Goal: Information Seeking & Learning: Learn about a topic

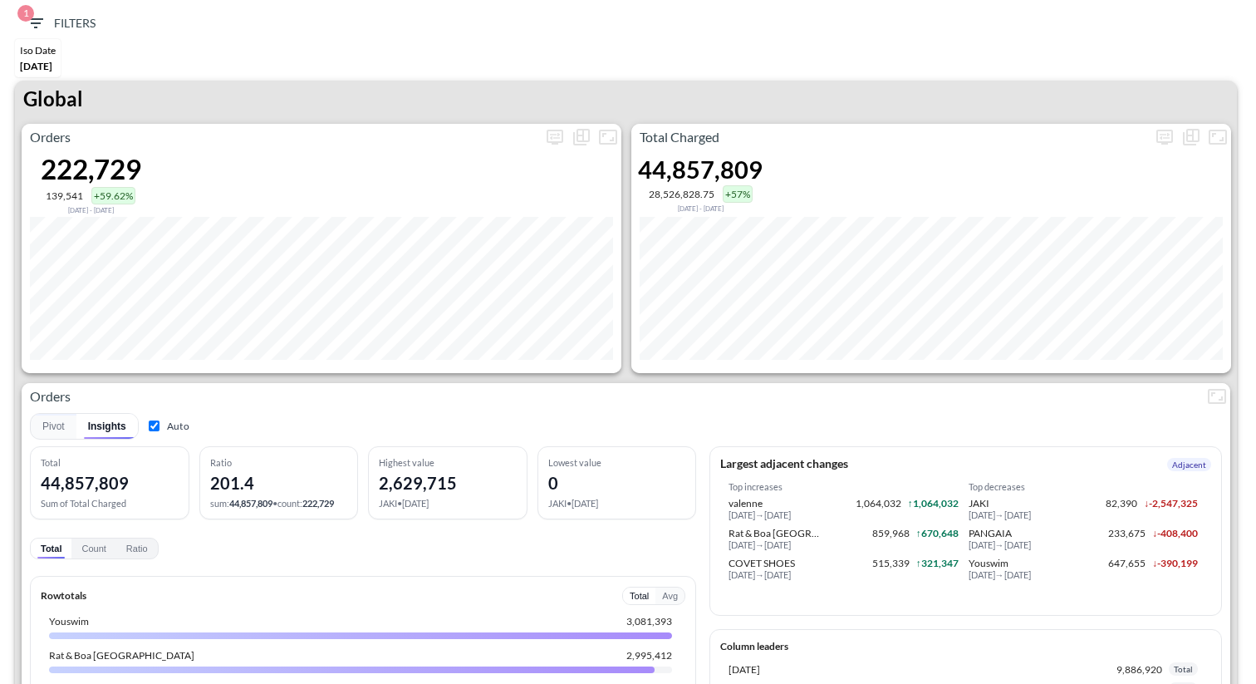
scroll to position [46, 0]
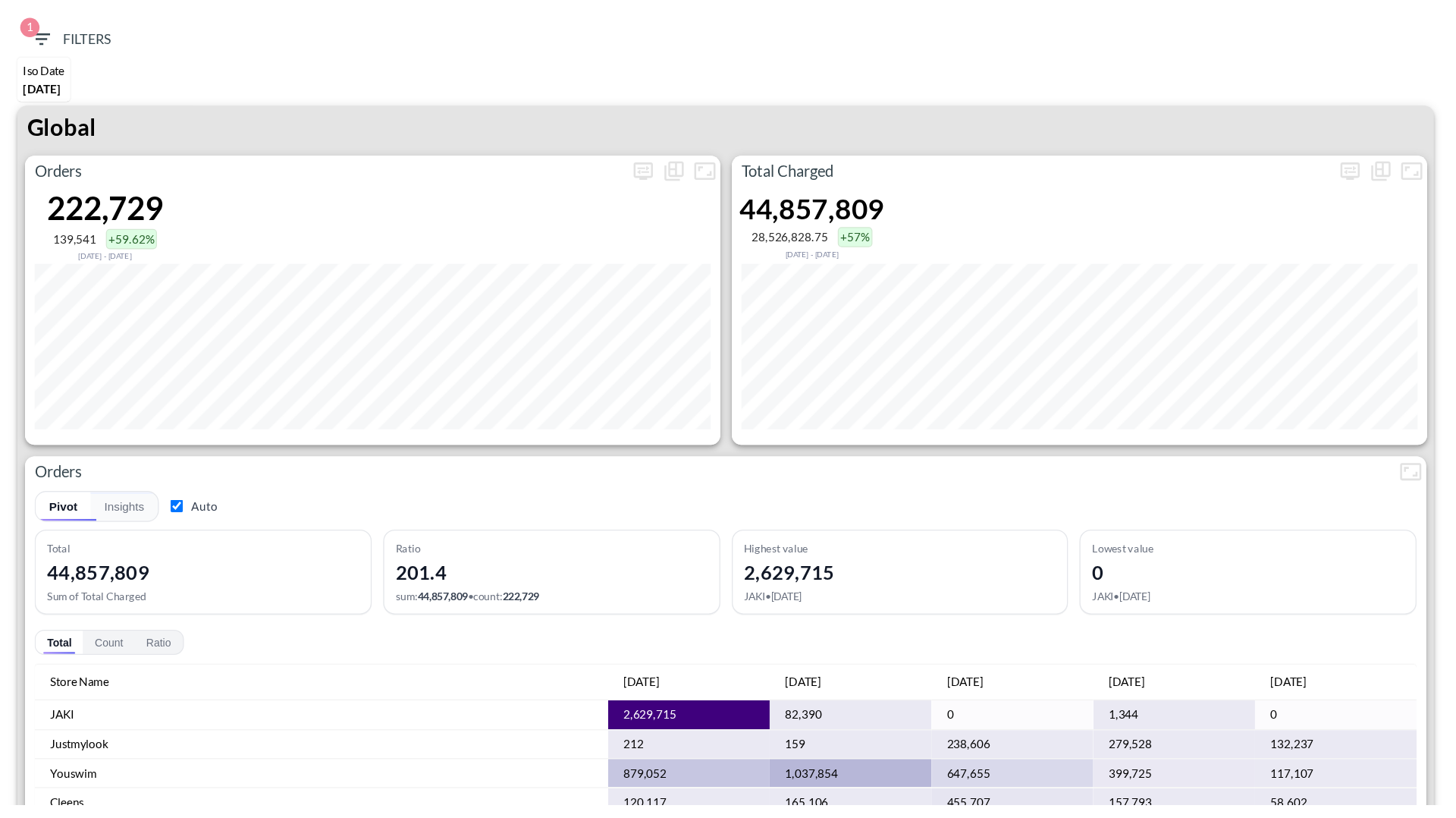
scroll to position [294, 0]
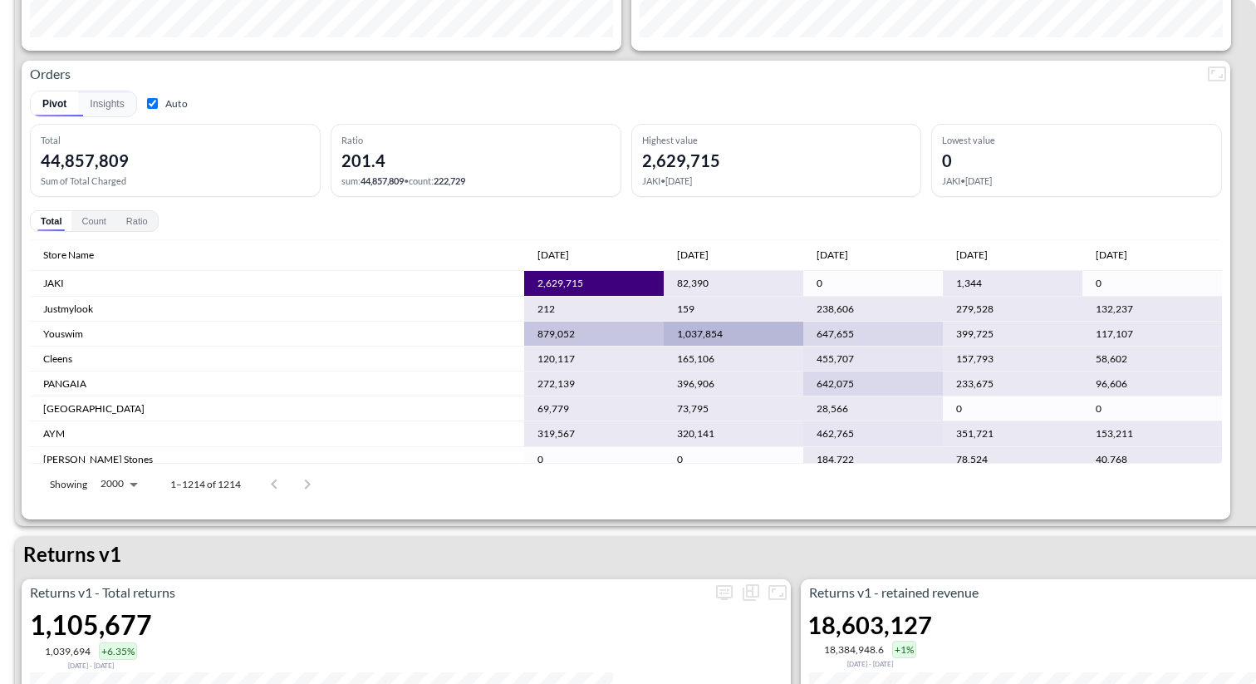
click at [920, 233] on div "Pivot Insights Auto Total 44,857,809 Sum of Total Charged Ratio 201.4 sum: 44,8…" at bounding box center [626, 296] width 1192 height 419
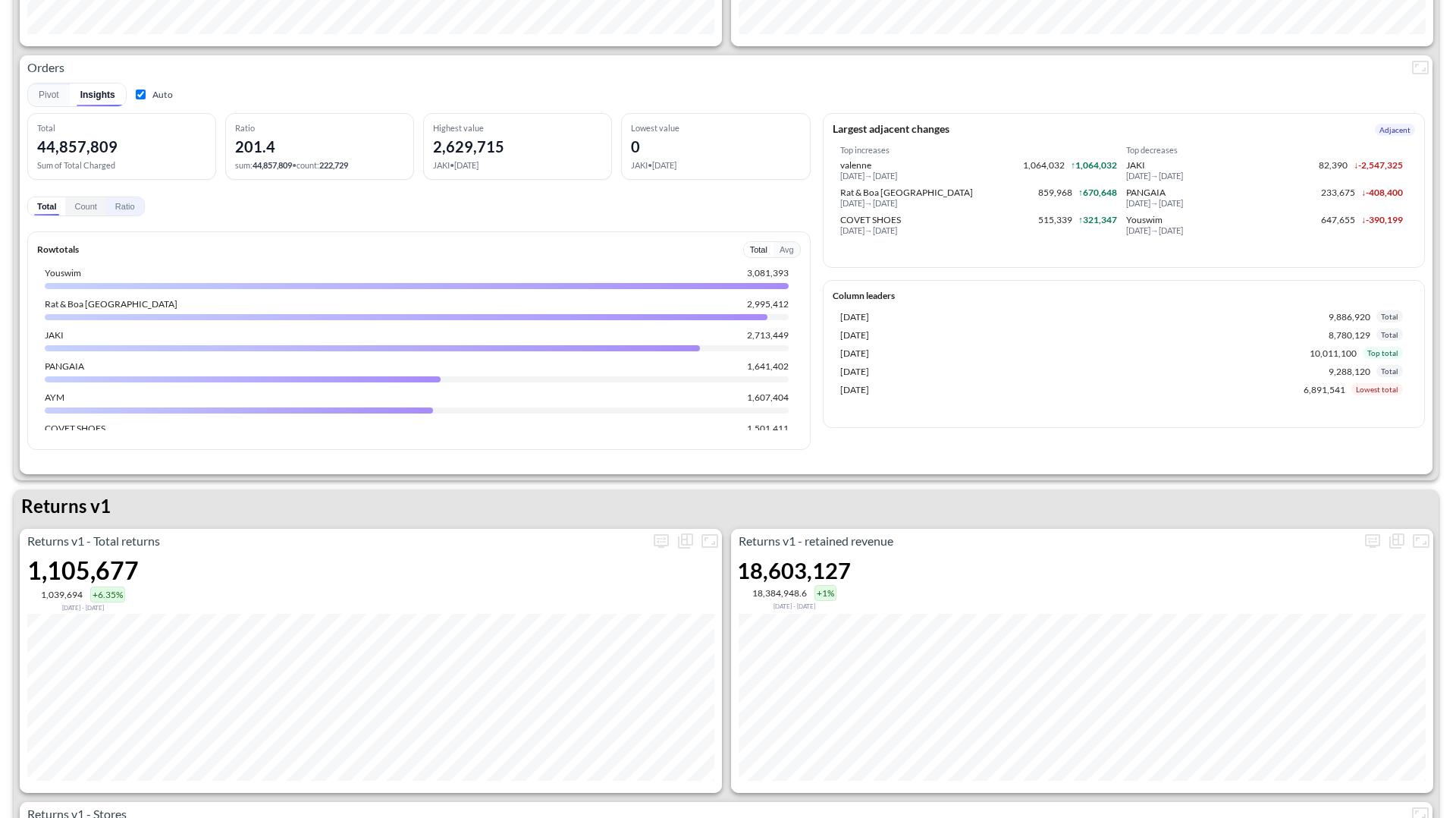
scroll to position [274, 0]
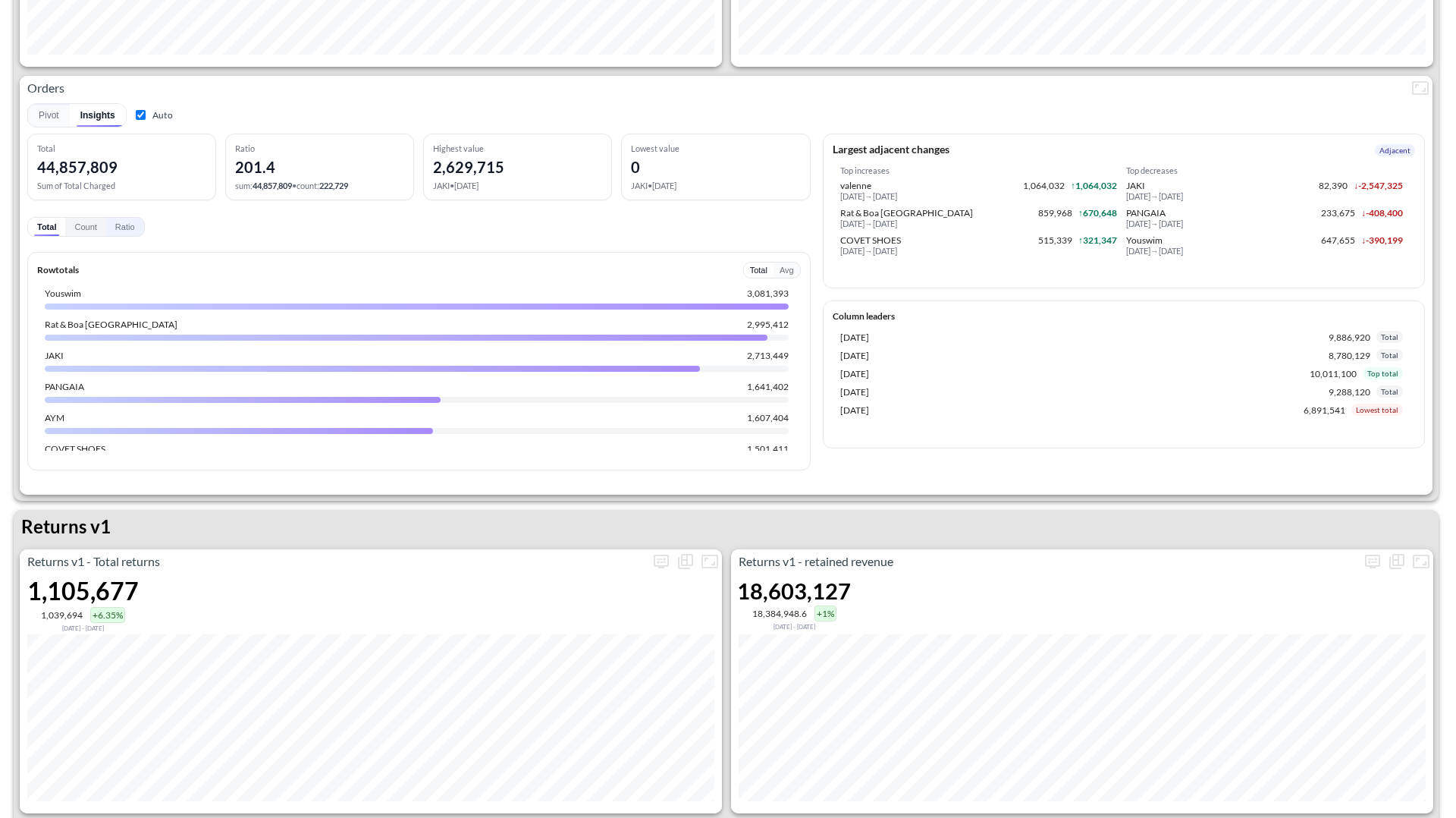
click at [128, 223] on button "Ratio" at bounding box center [125, 226] width 38 height 18
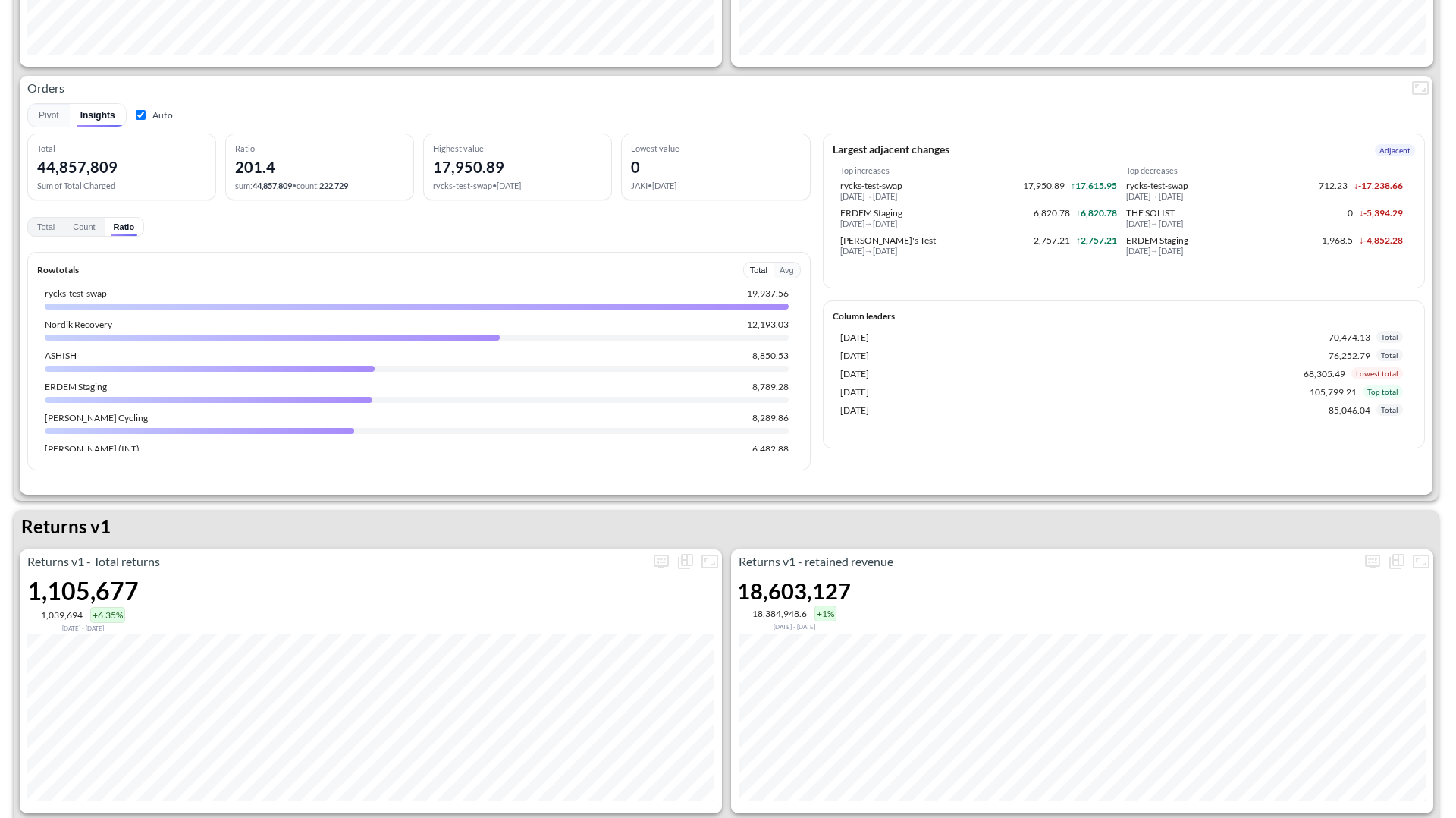
click at [139, 113] on input "Auto" at bounding box center [141, 114] width 10 height 10
checkbox input "false"
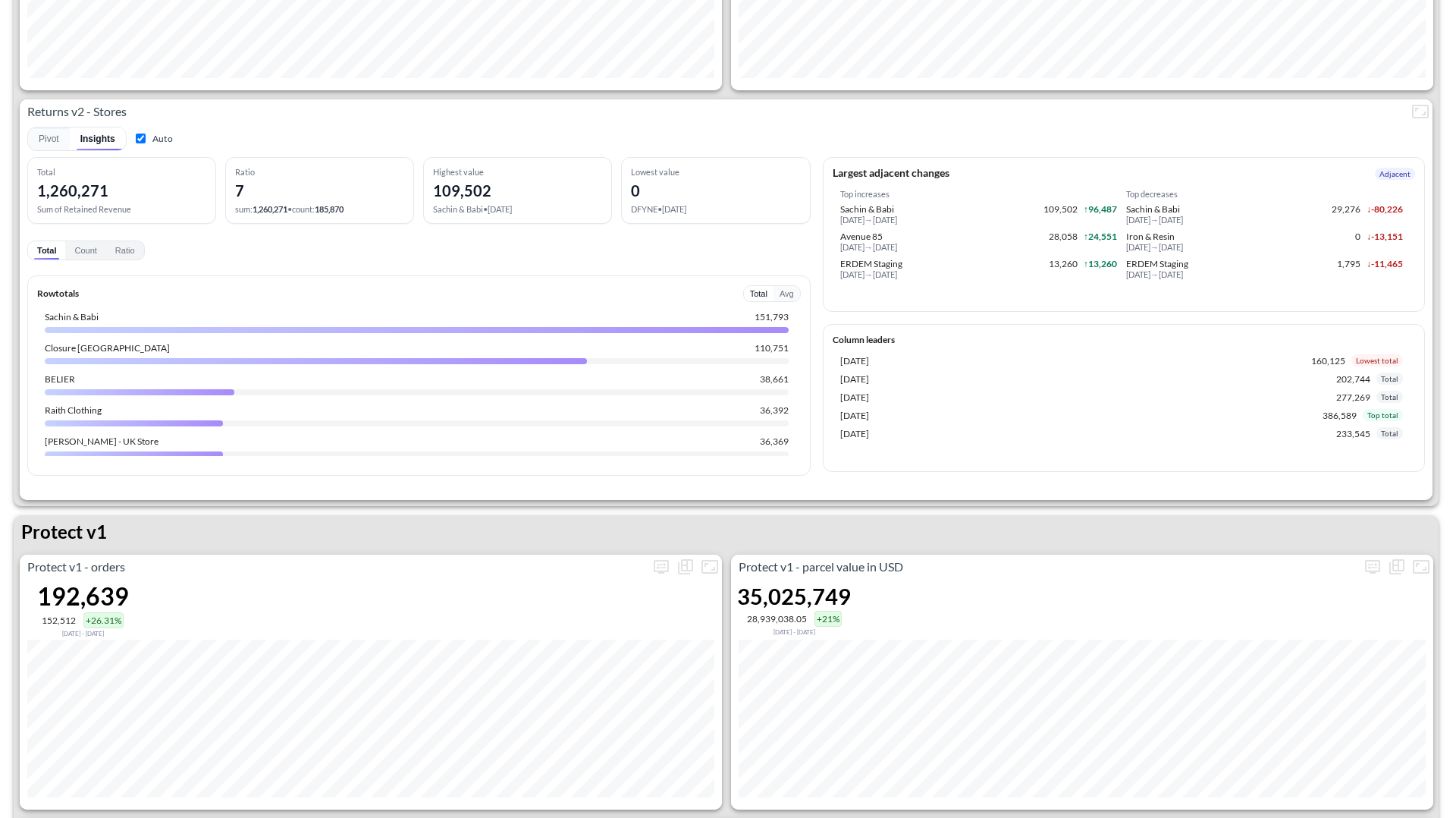
scroll to position [1725, 0]
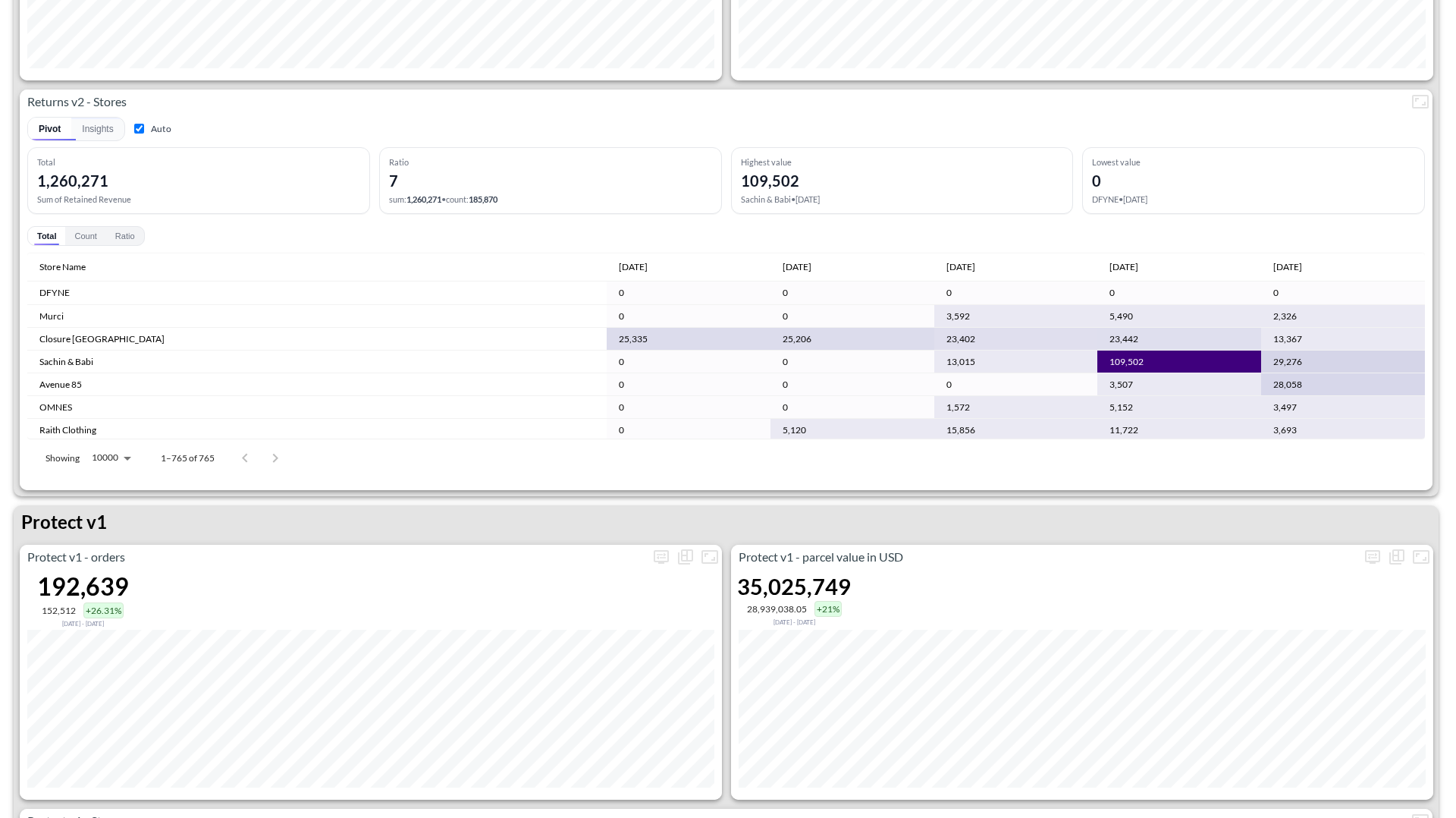
click at [142, 131] on input "Auto" at bounding box center [139, 128] width 10 height 10
checkbox input "false"
click at [115, 232] on button "Ratio" at bounding box center [125, 236] width 38 height 18
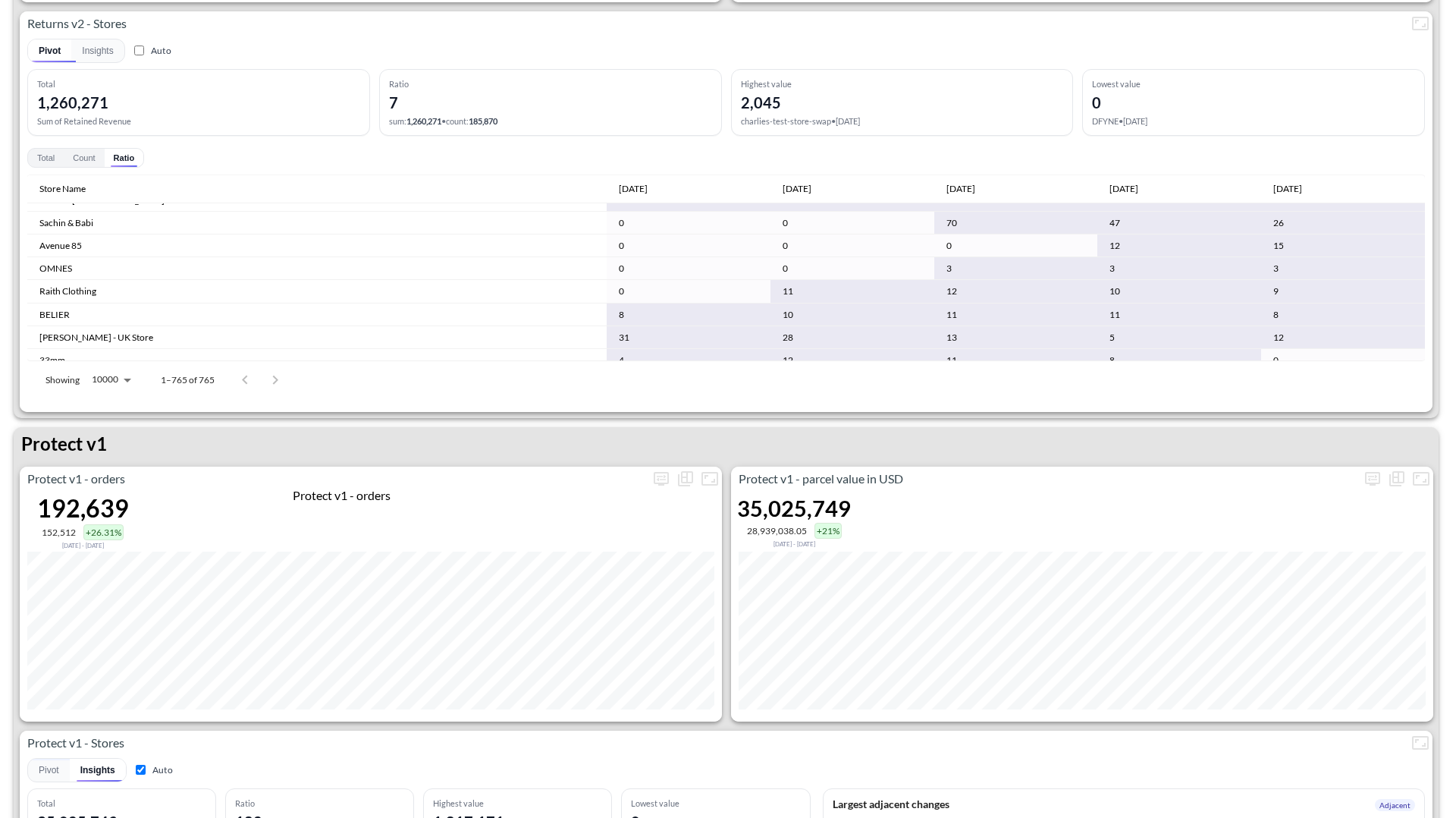
scroll to position [1901, 0]
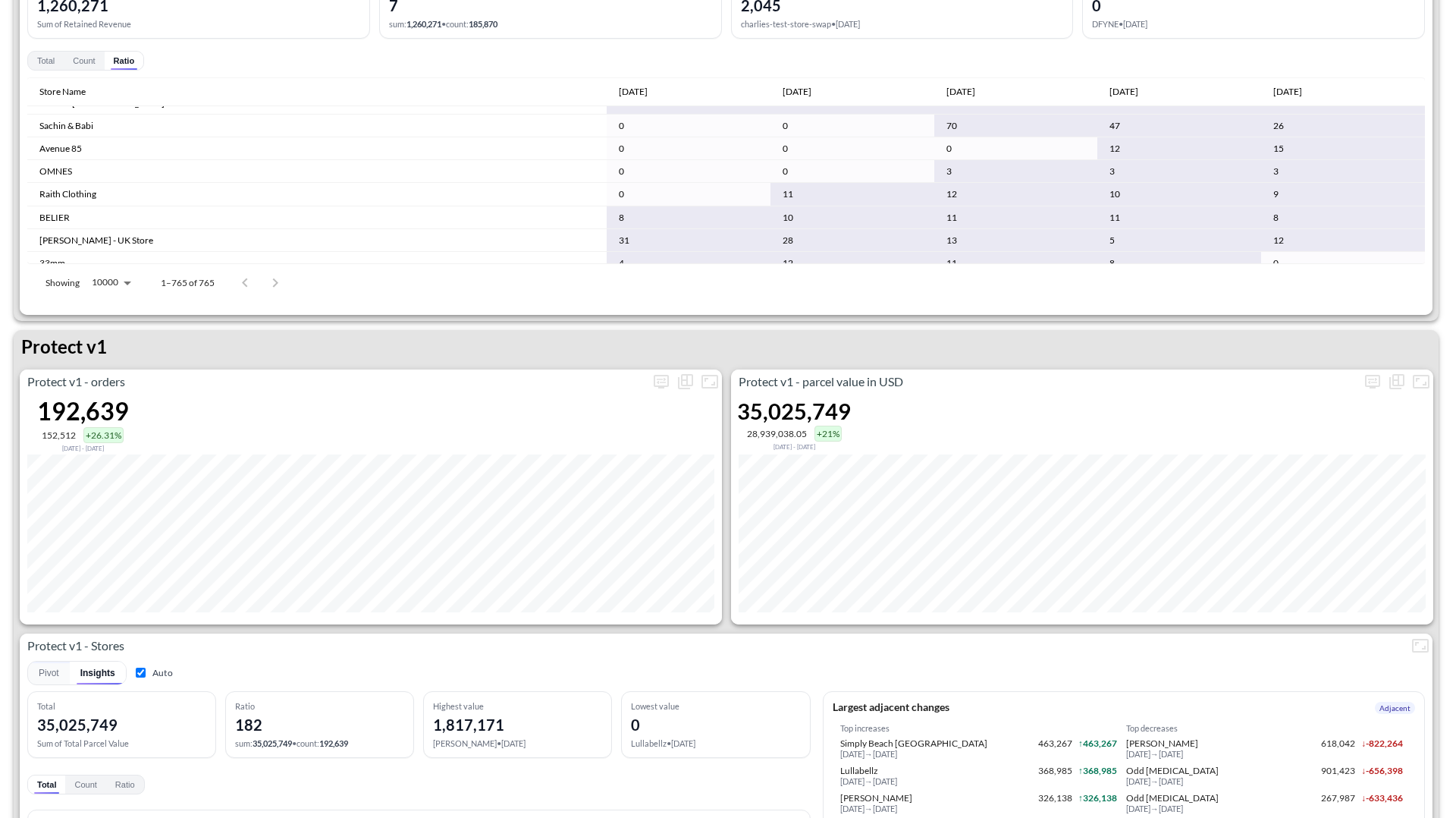
click at [143, 624] on input "Auto" at bounding box center [141, 672] width 10 height 10
checkbox input "false"
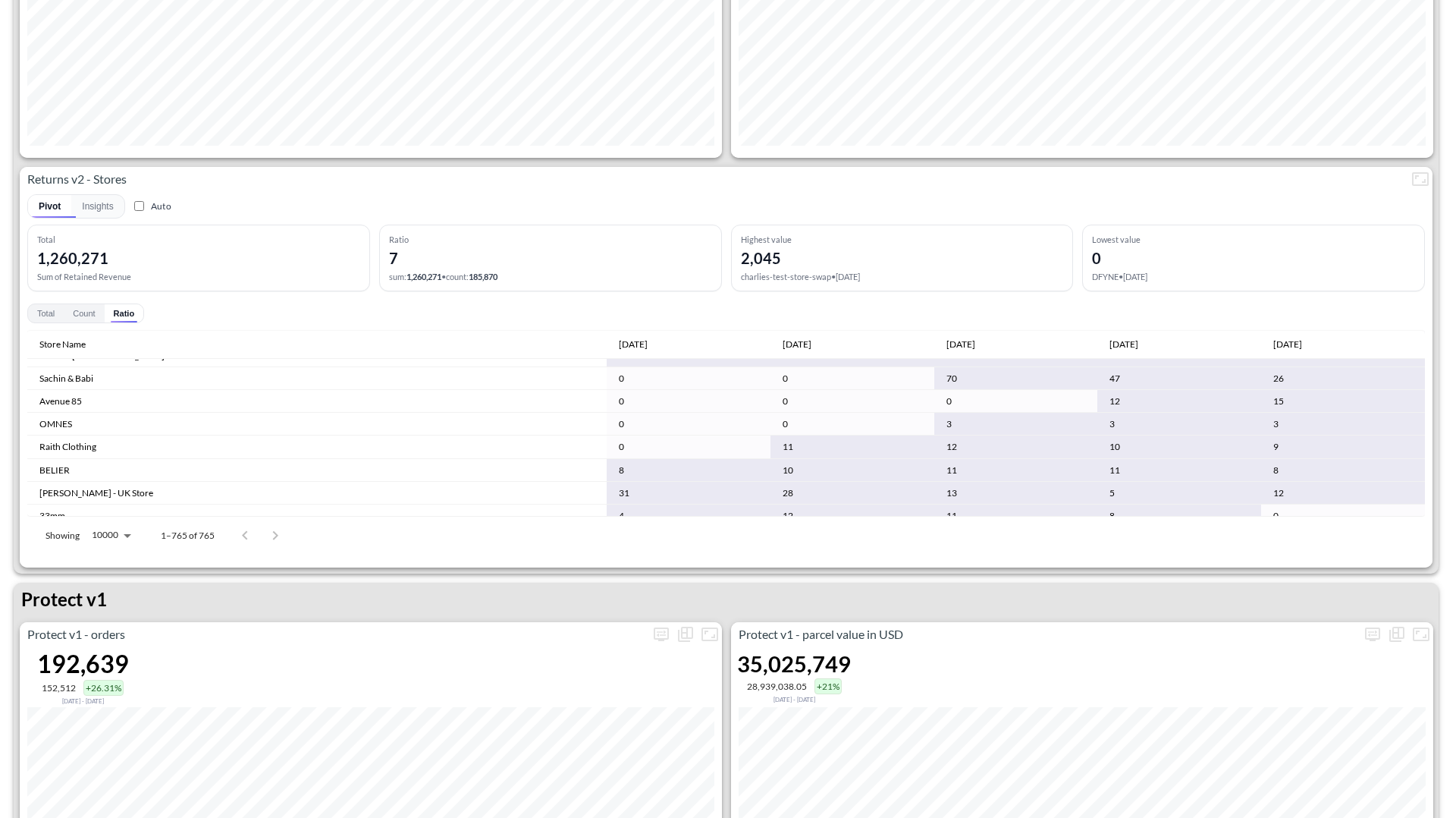
scroll to position [69, 0]
click at [92, 307] on button "Count" at bounding box center [84, 313] width 40 height 18
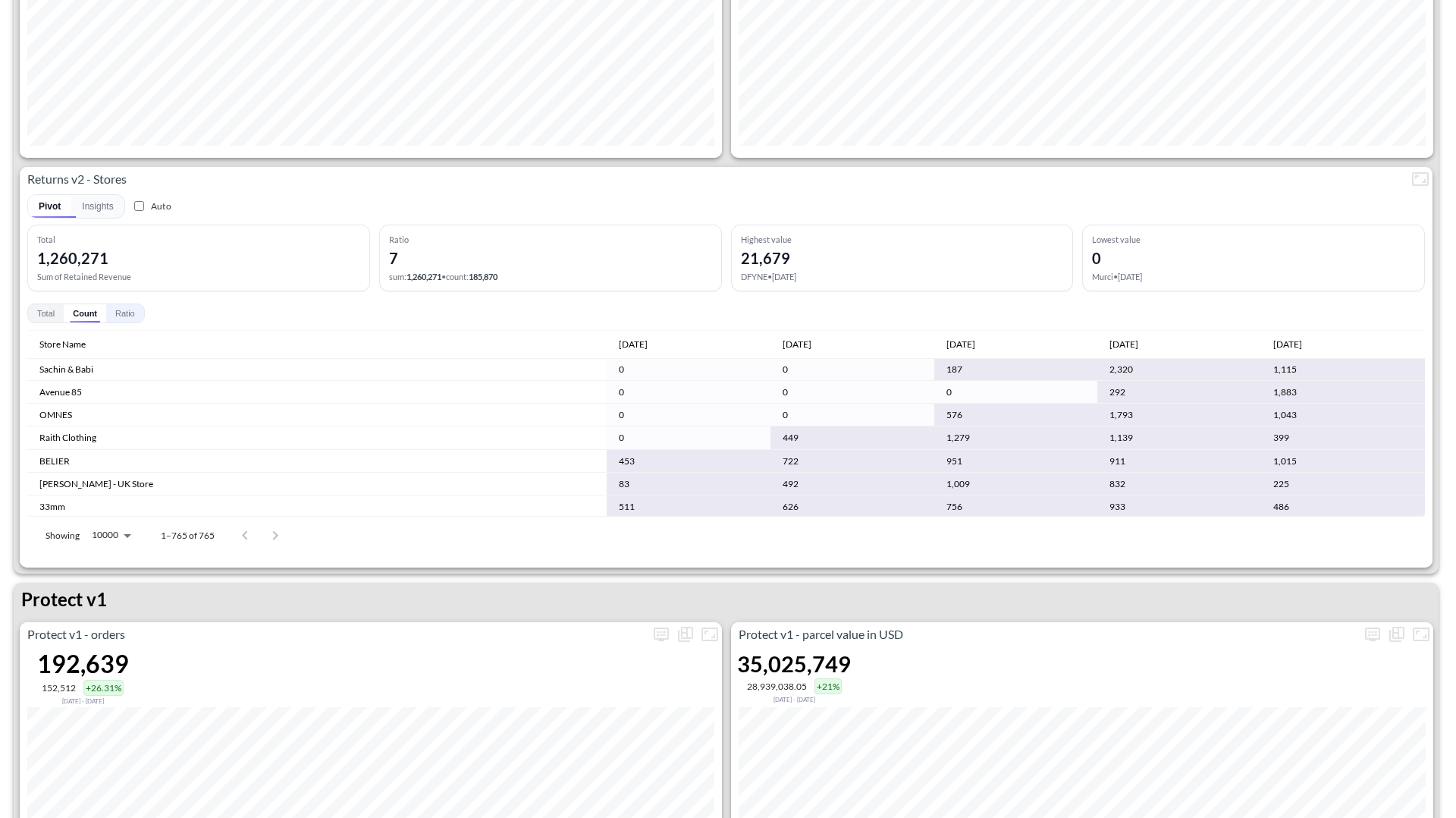
click at [127, 320] on button "Ratio" at bounding box center [125, 313] width 38 height 18
click at [97, 316] on button "Count" at bounding box center [84, 313] width 40 height 18
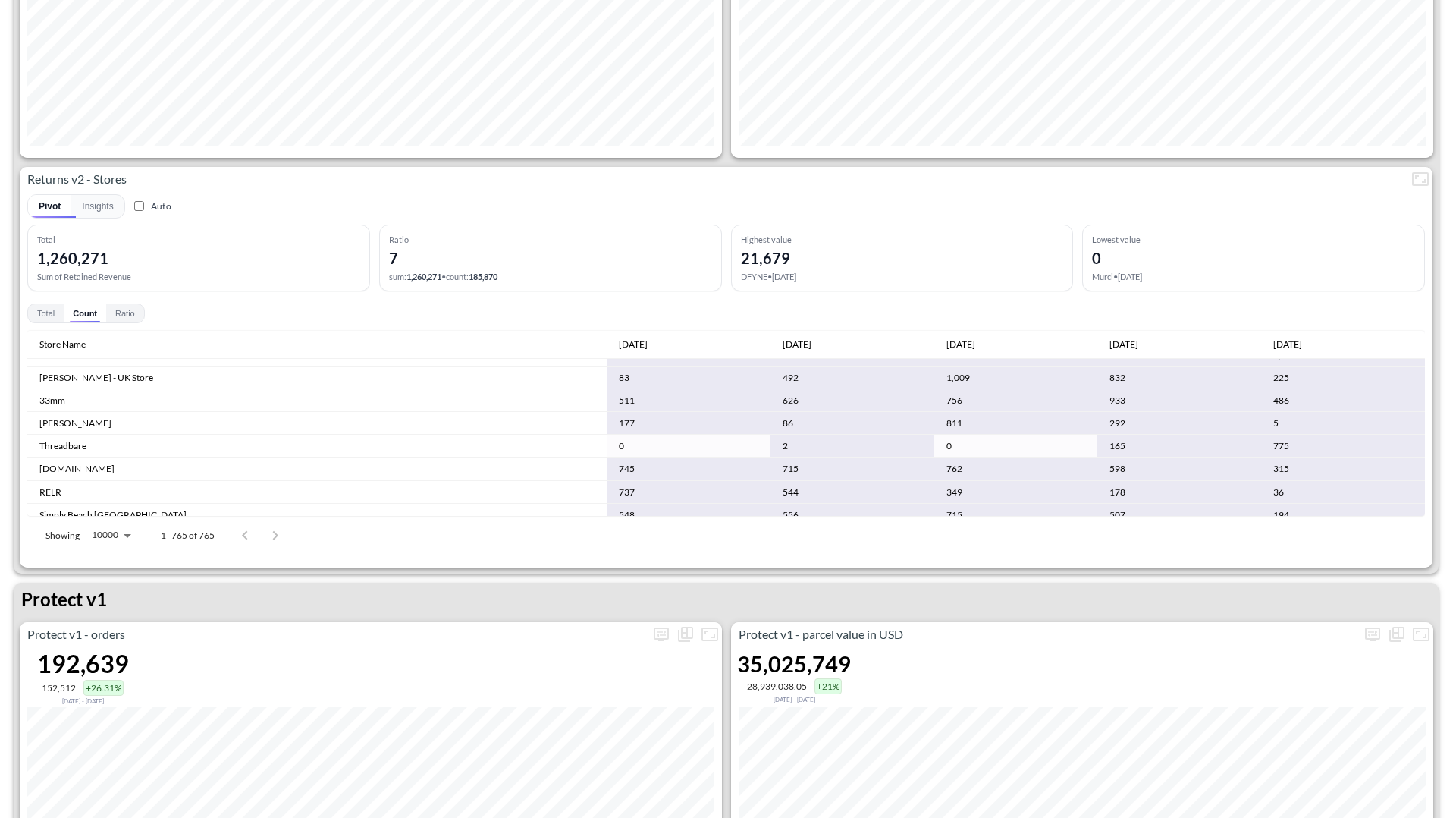
scroll to position [205, 0]
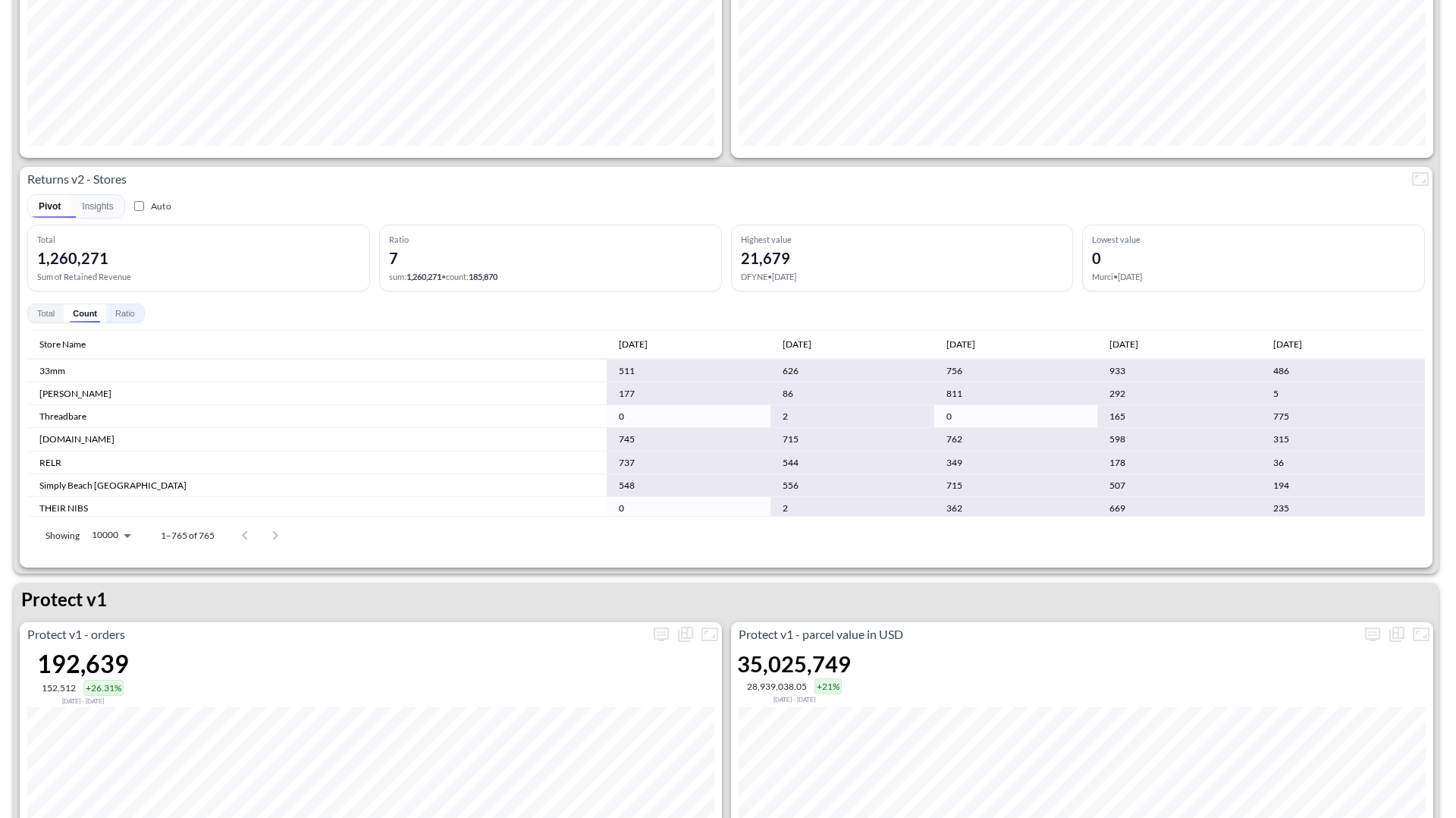
click at [130, 320] on button "Ratio" at bounding box center [125, 313] width 38 height 18
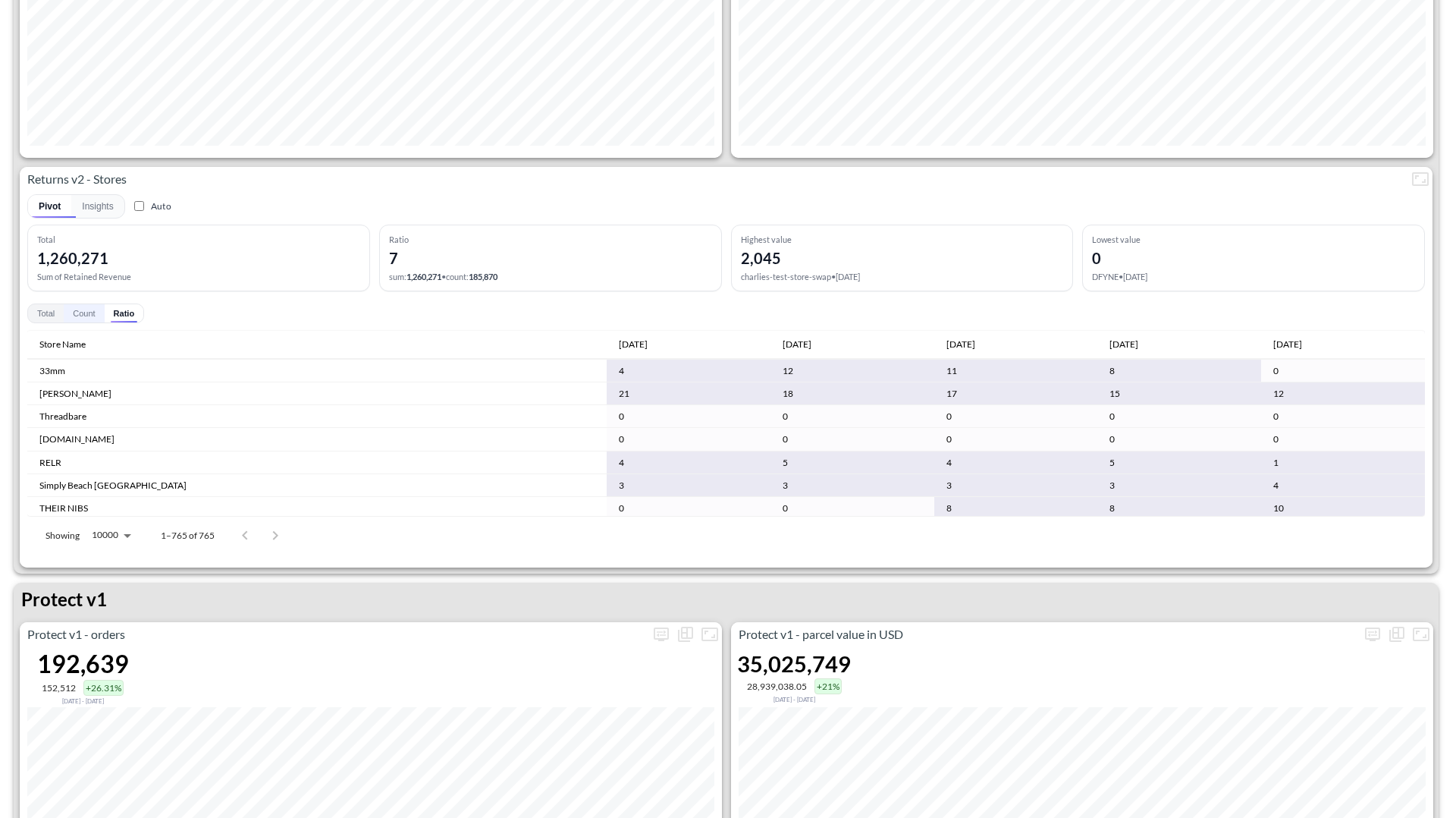
click at [100, 319] on button "Count" at bounding box center [84, 313] width 40 height 18
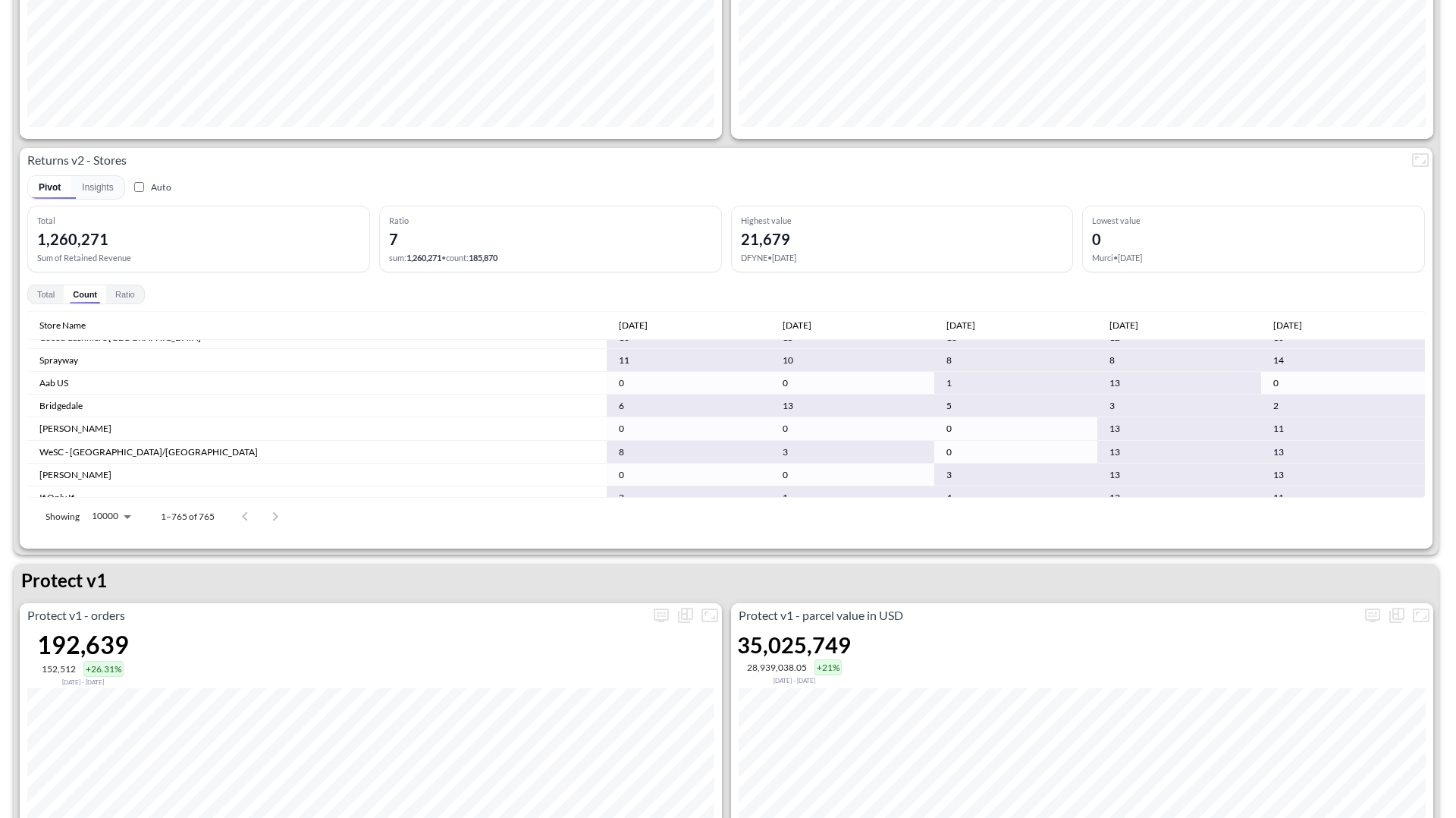
scroll to position [2929, 0]
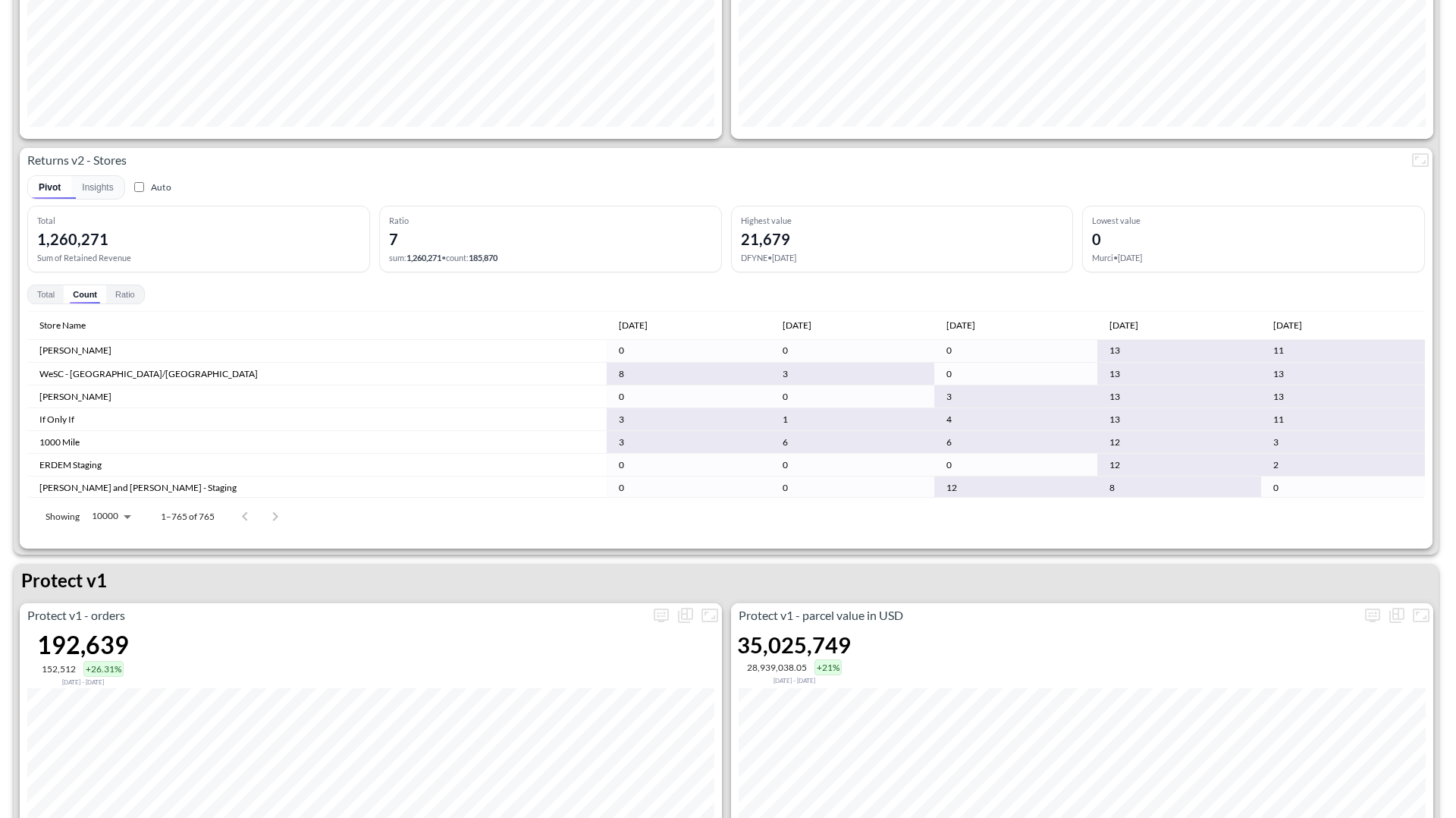
click at [112, 512] on body "BI.P.EYE, Interactive Analytics Dashboards 1 Filters Iso Date May 01, 2025 Glob…" at bounding box center [728, 409] width 1456 height 818
click at [100, 599] on li "200" at bounding box center [107, 592] width 51 height 15
type input "200"
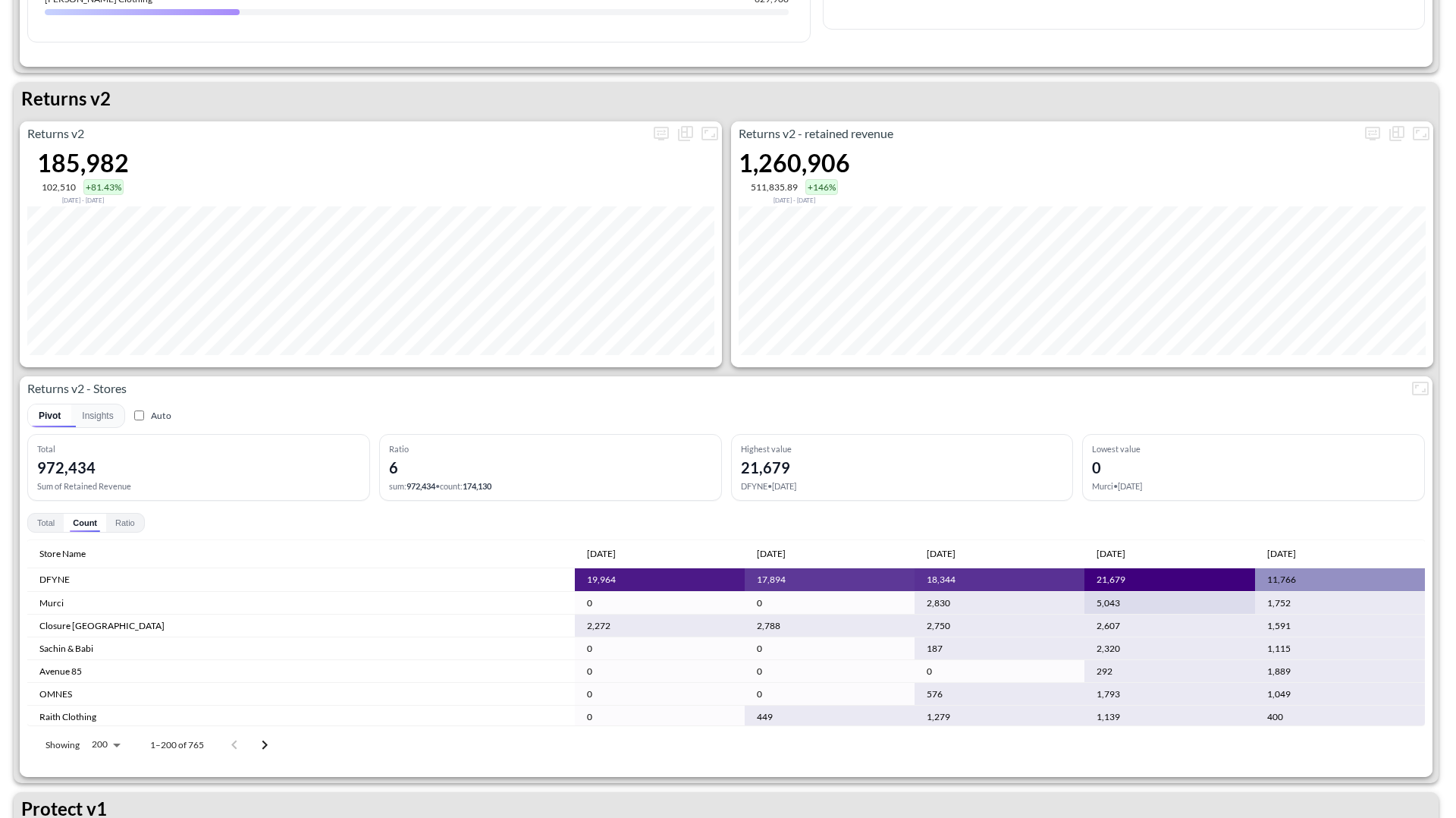
scroll to position [1307, 0]
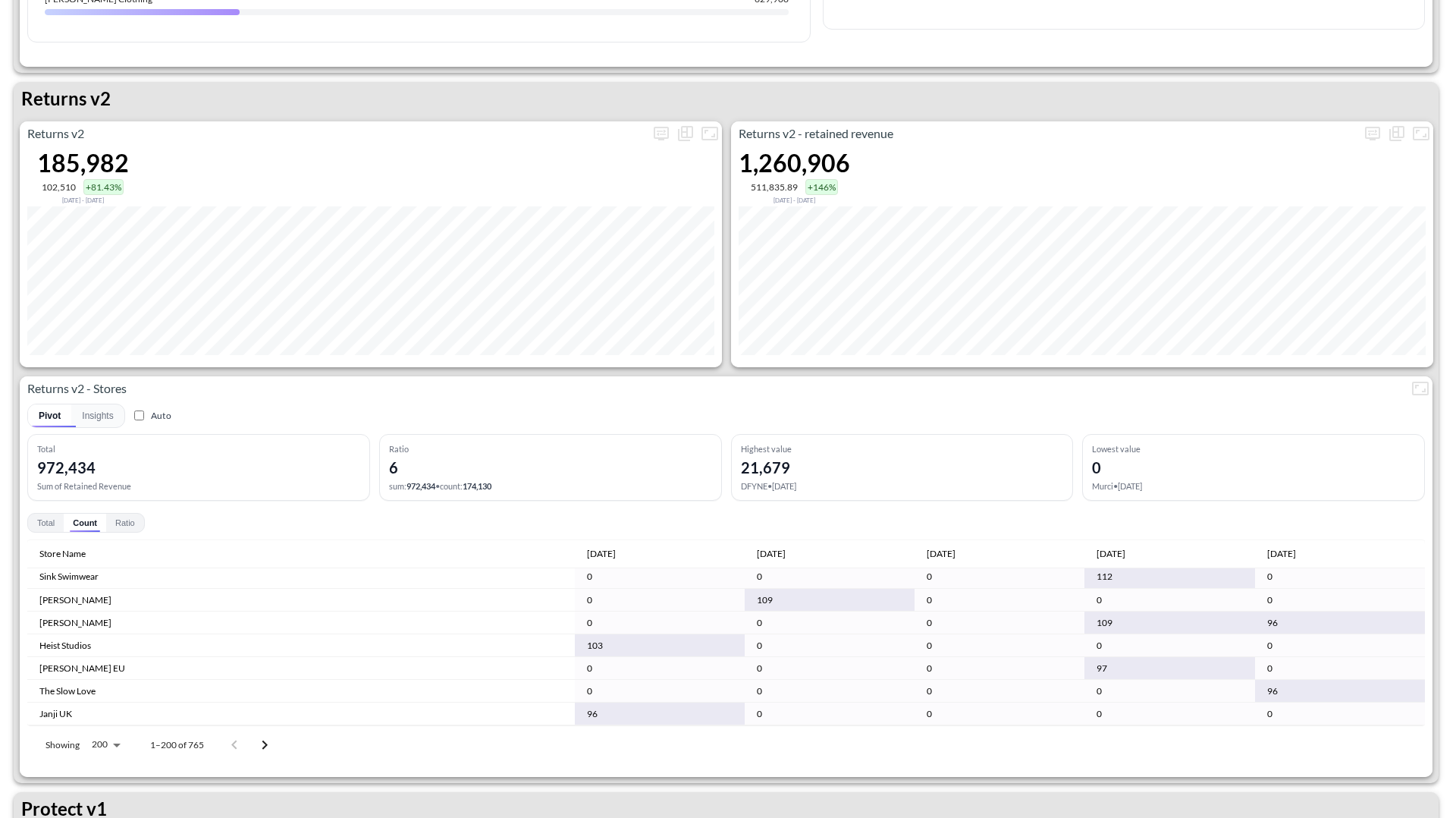
click at [269, 624] on icon "Go to next page" at bounding box center [265, 745] width 18 height 18
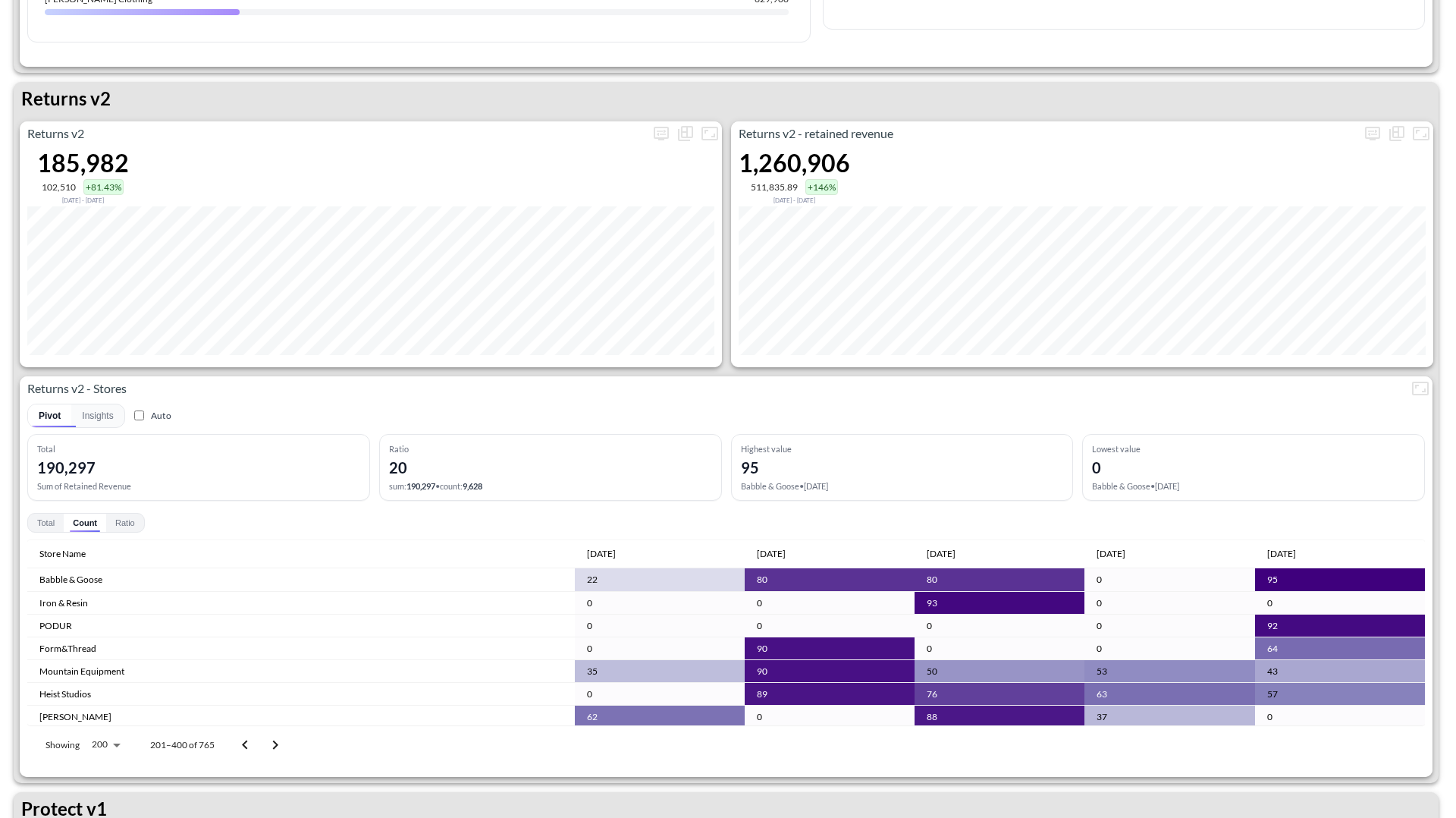
scroll to position [19, 0]
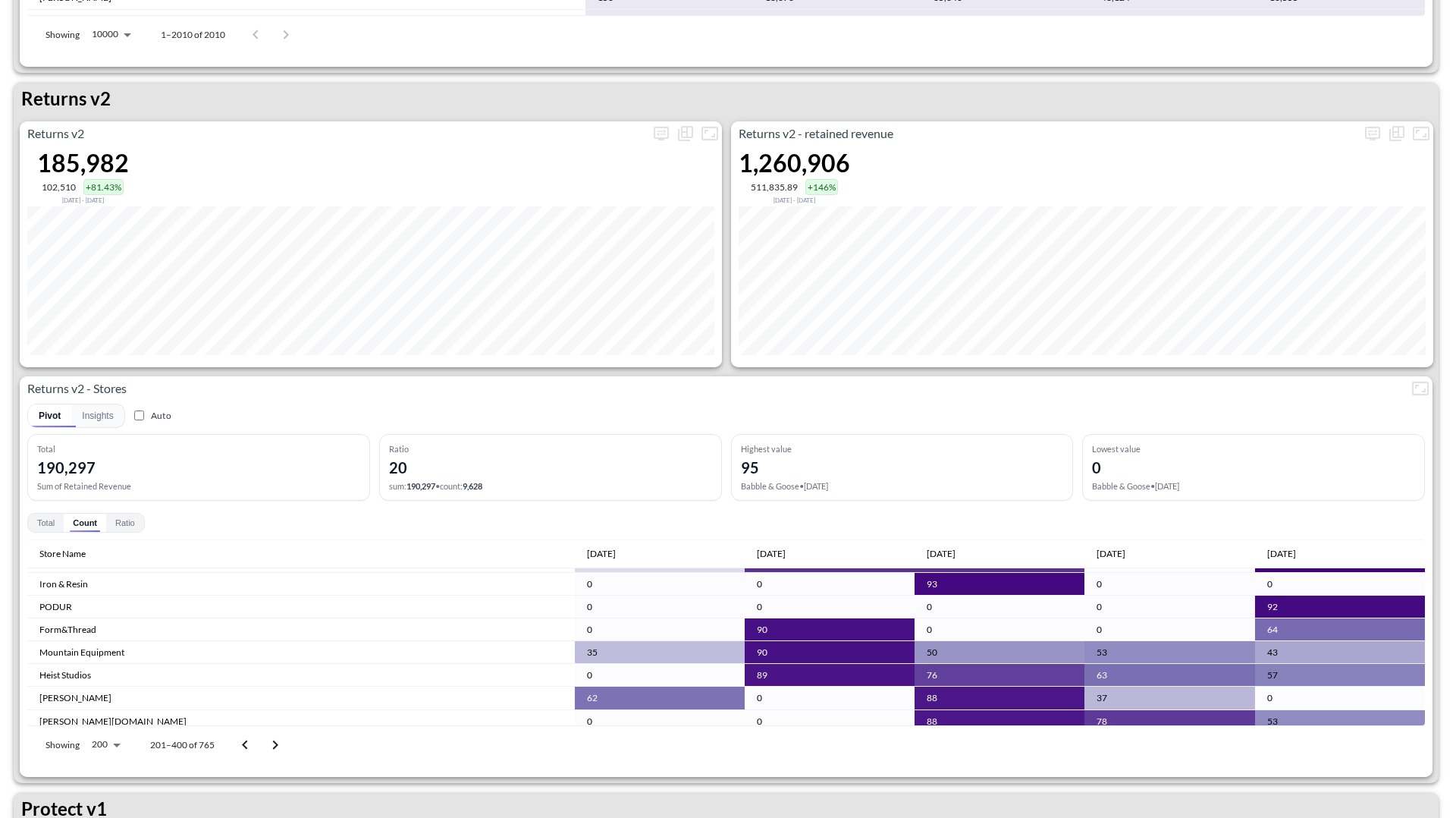
click at [264, 624] on button "Go to next page" at bounding box center [275, 744] width 30 height 30
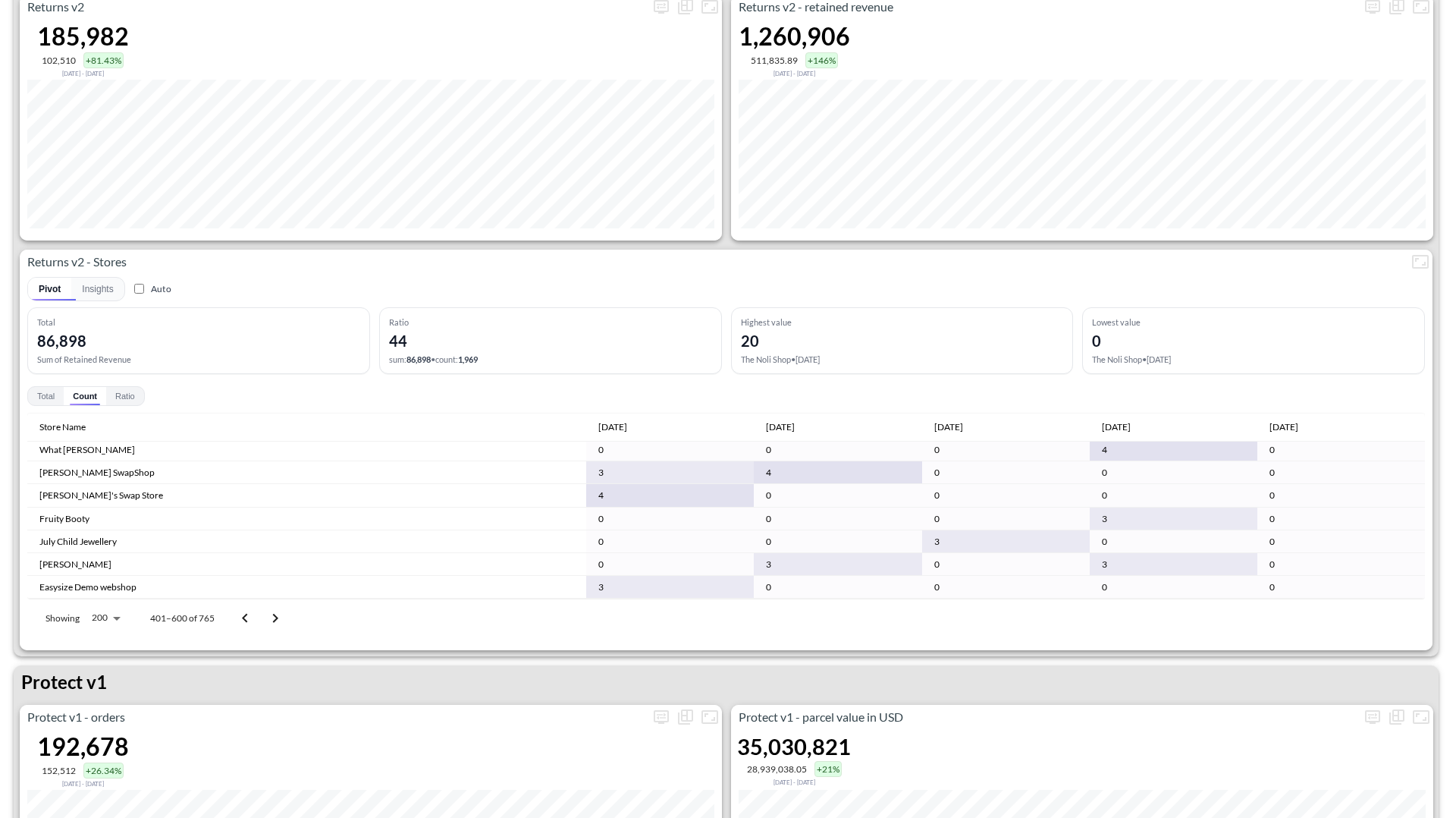
scroll to position [1232, 0]
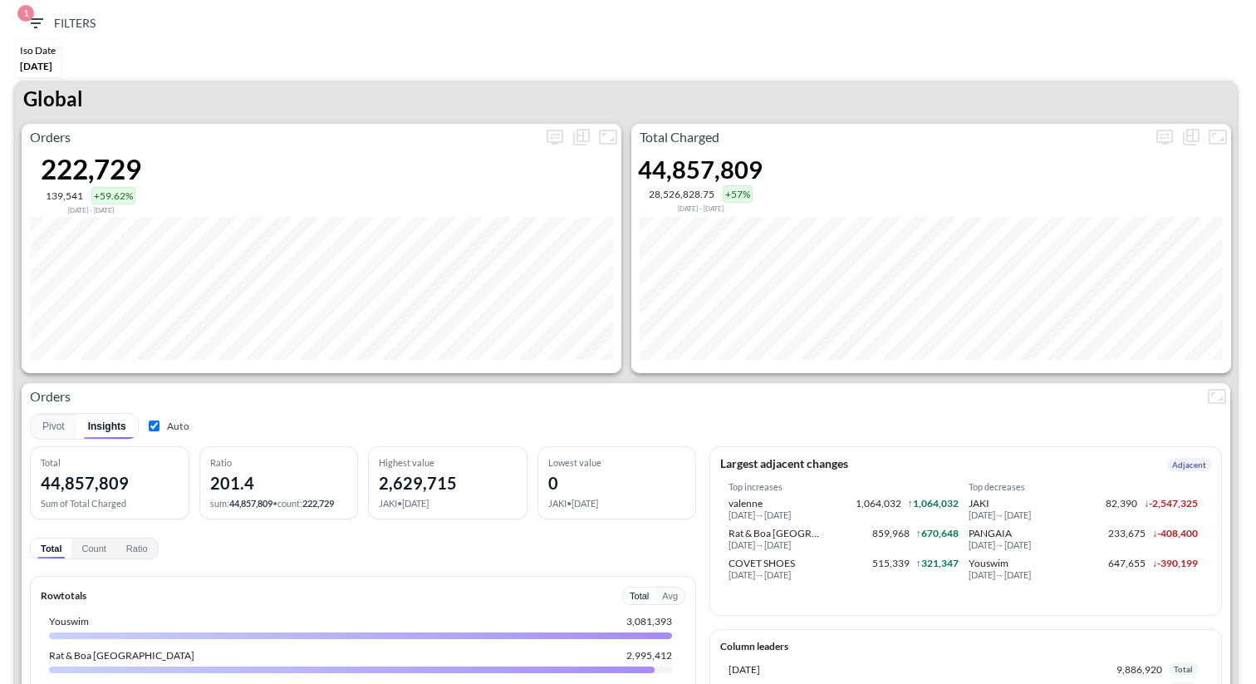
click at [164, 427] on label "Auto" at bounding box center [167, 426] width 44 height 16
click at [160, 427] on input "Auto" at bounding box center [154, 425] width 11 height 11
checkbox input "false"
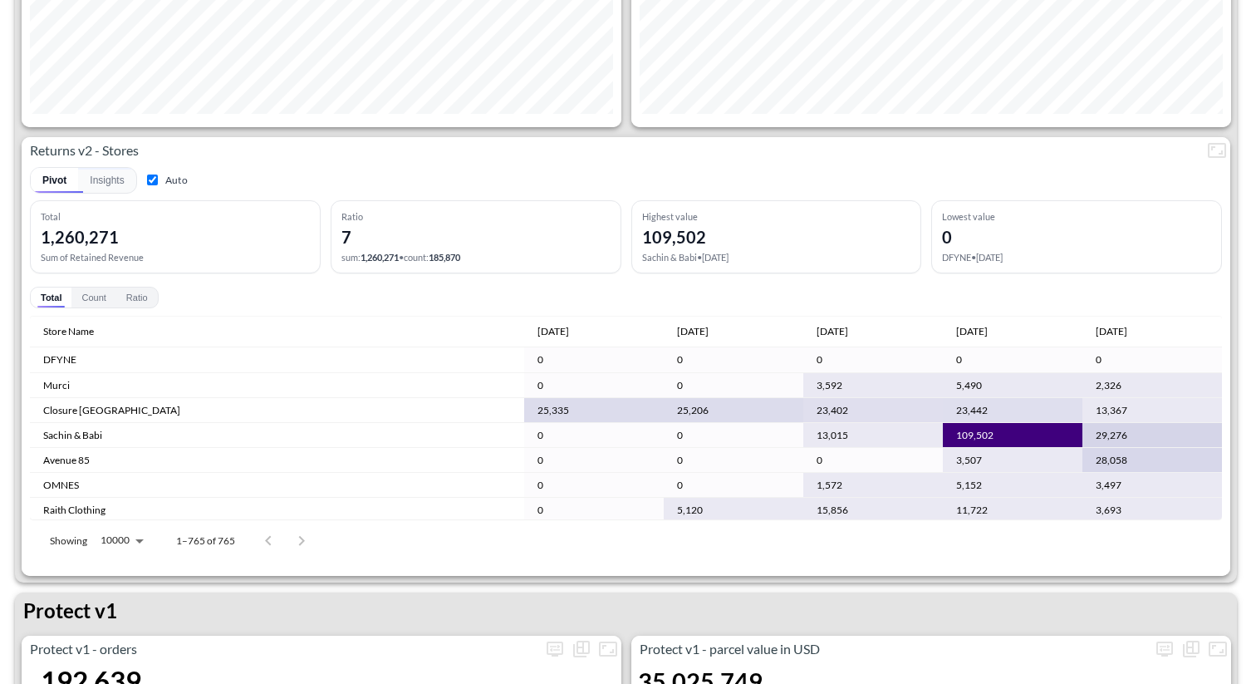
scroll to position [86, 0]
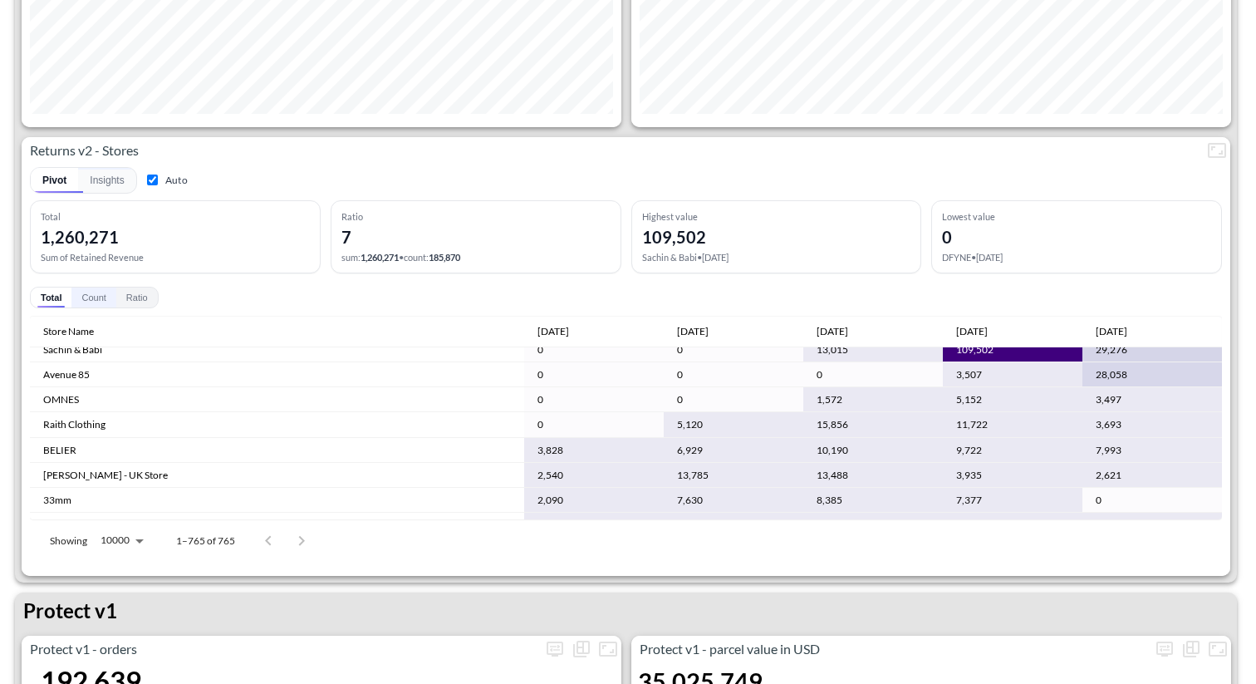
click at [85, 290] on button "Count" at bounding box center [93, 297] width 44 height 20
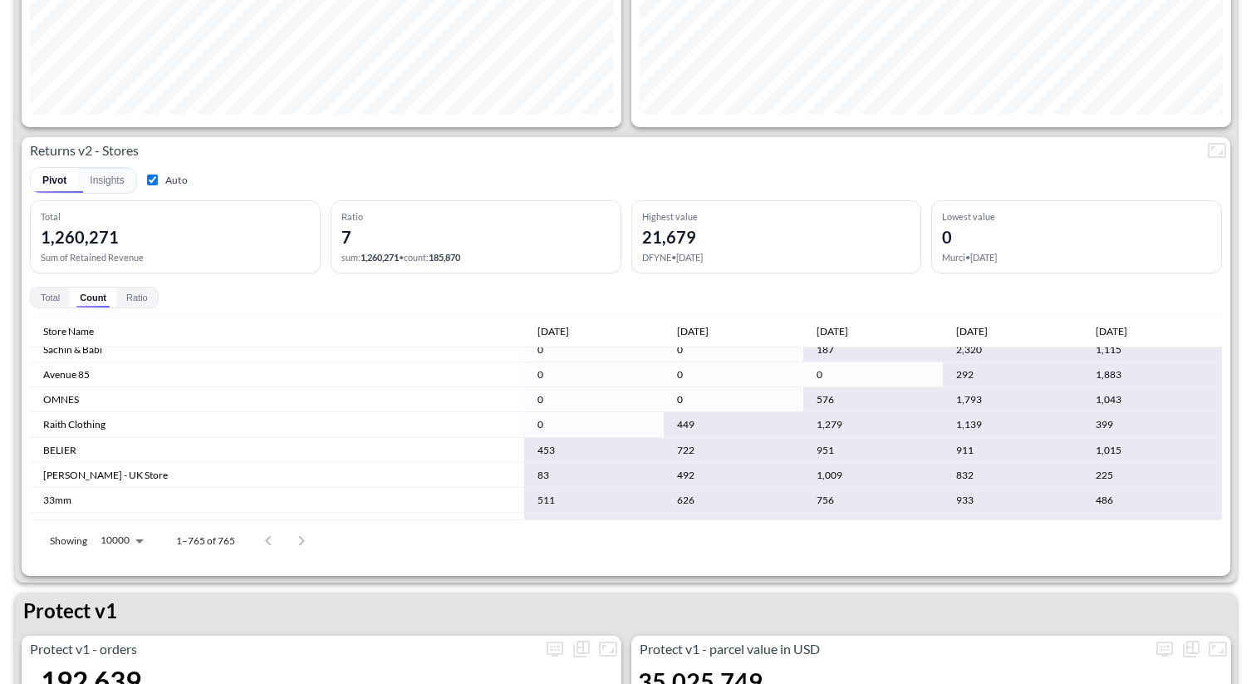
click at [150, 183] on input "Auto" at bounding box center [152, 179] width 11 height 11
checkbox input "false"
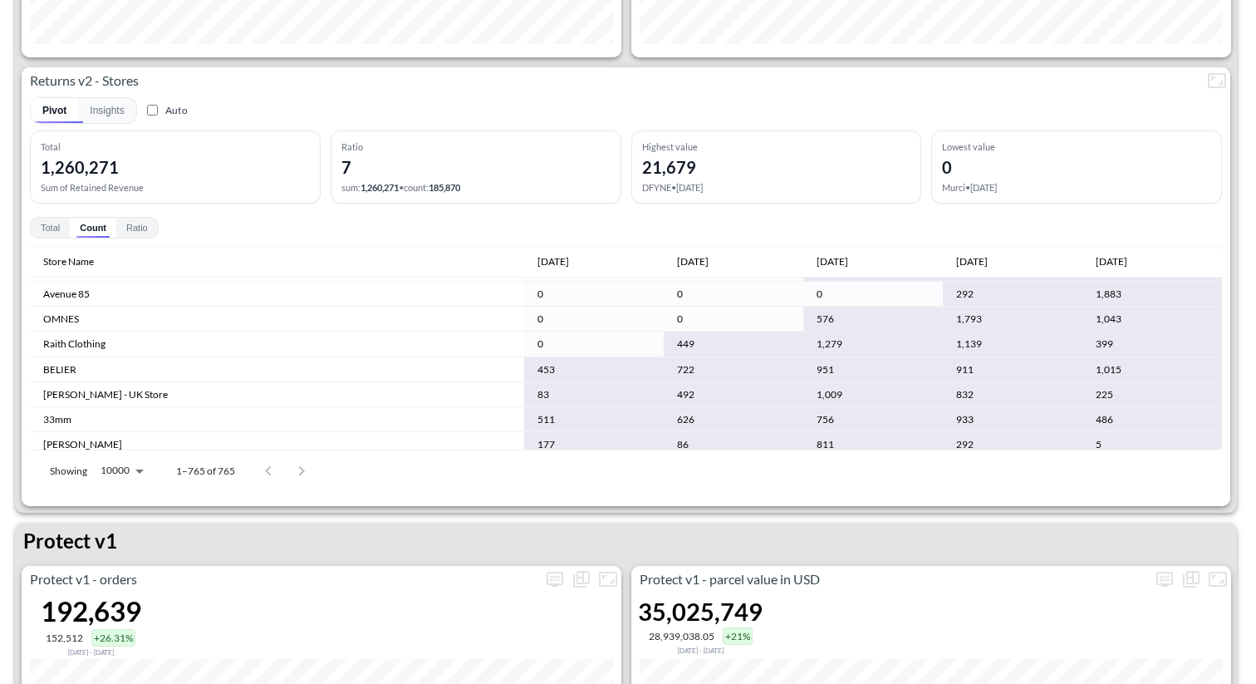
scroll to position [32, 0]
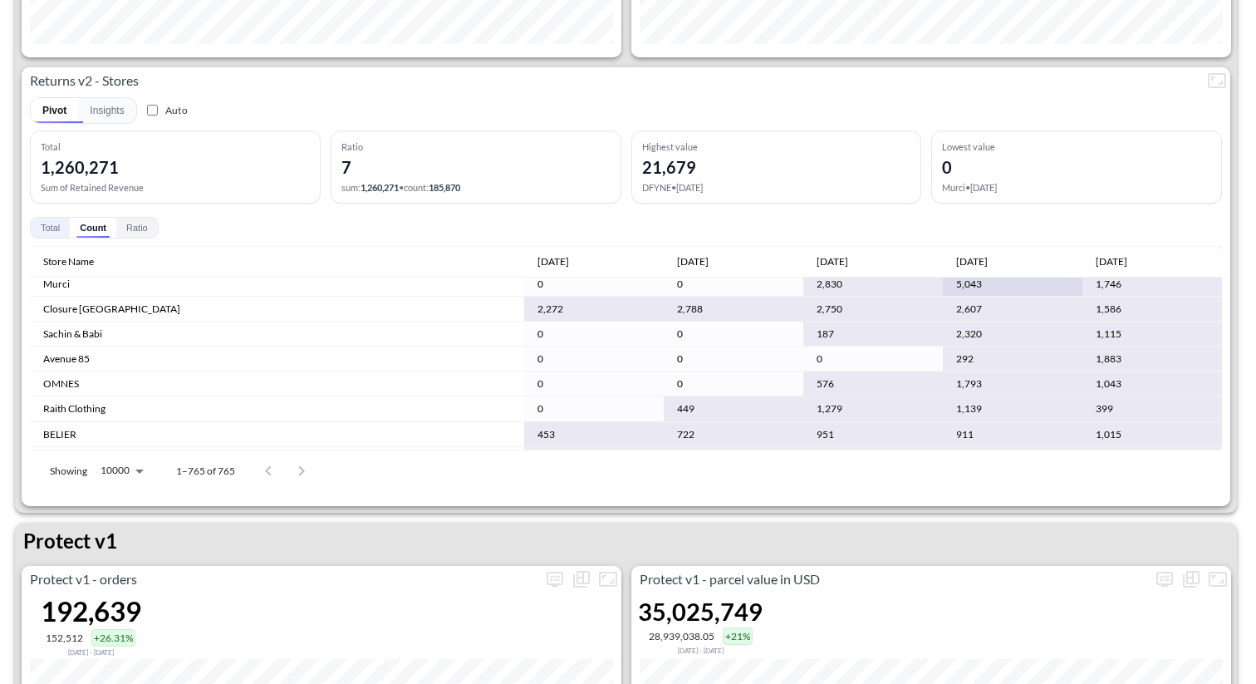
click at [55, 228] on button "Total" at bounding box center [50, 228] width 39 height 20
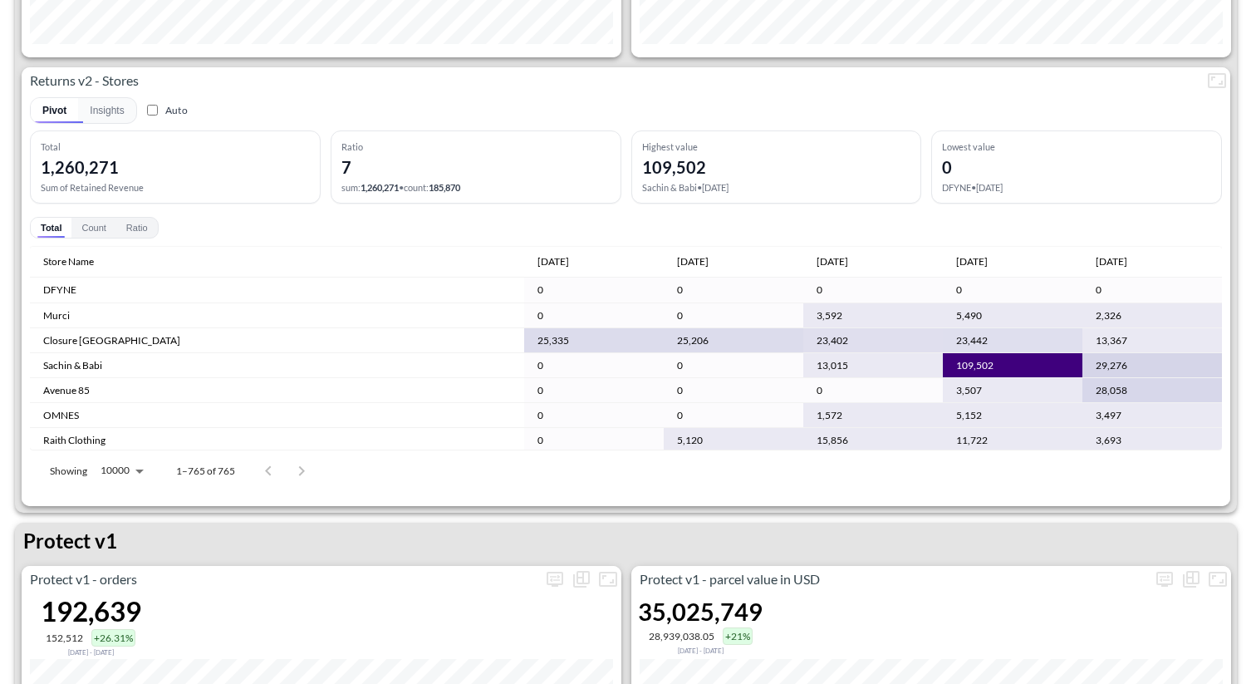
scroll to position [149, 0]
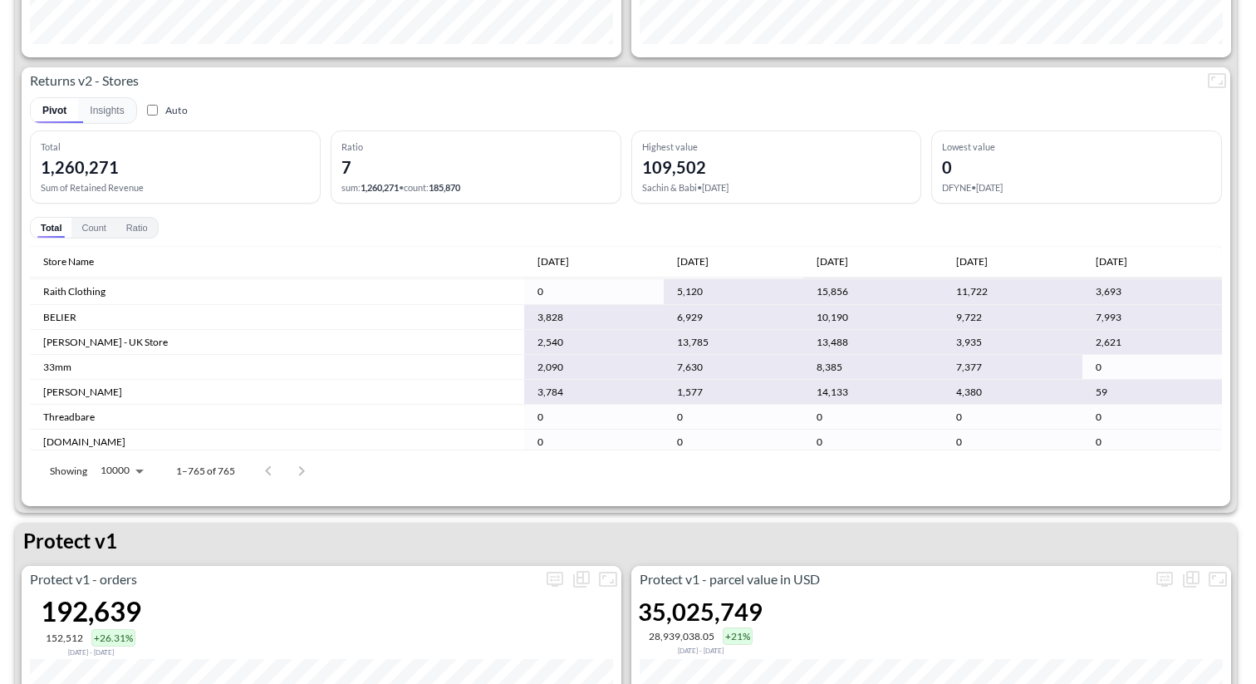
click at [341, 341] on td "[PERSON_NAME] - UK Store" at bounding box center [277, 342] width 494 height 25
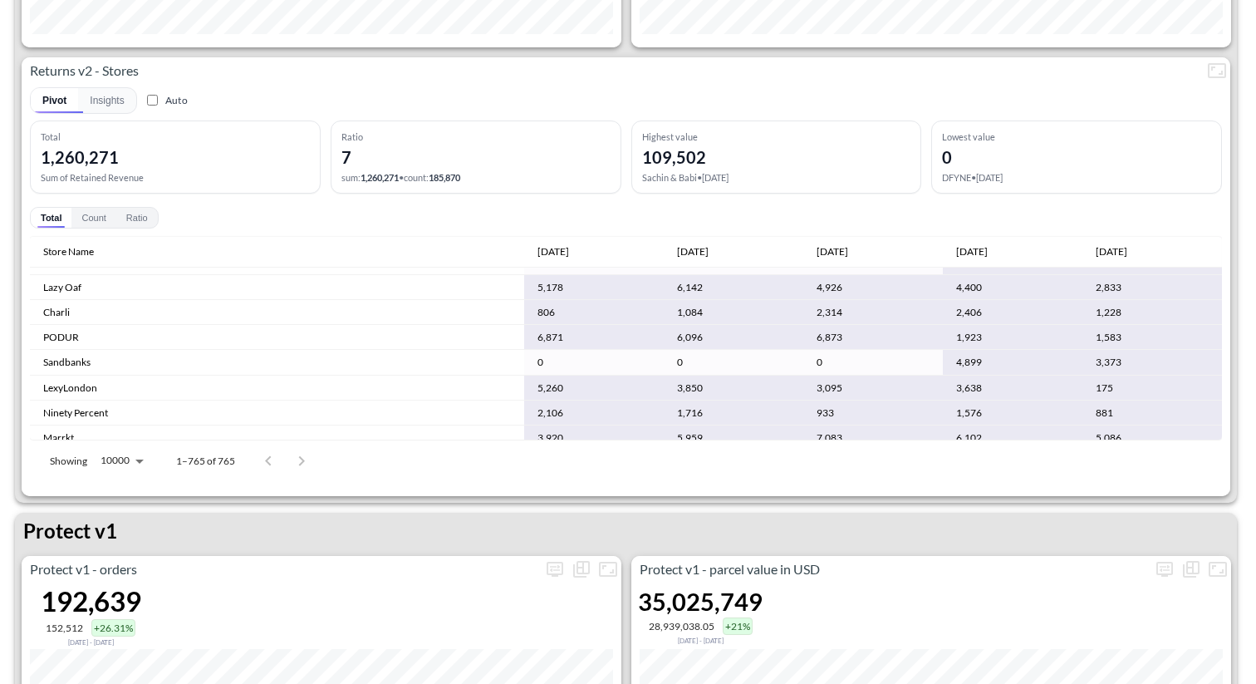
scroll to position [0, 0]
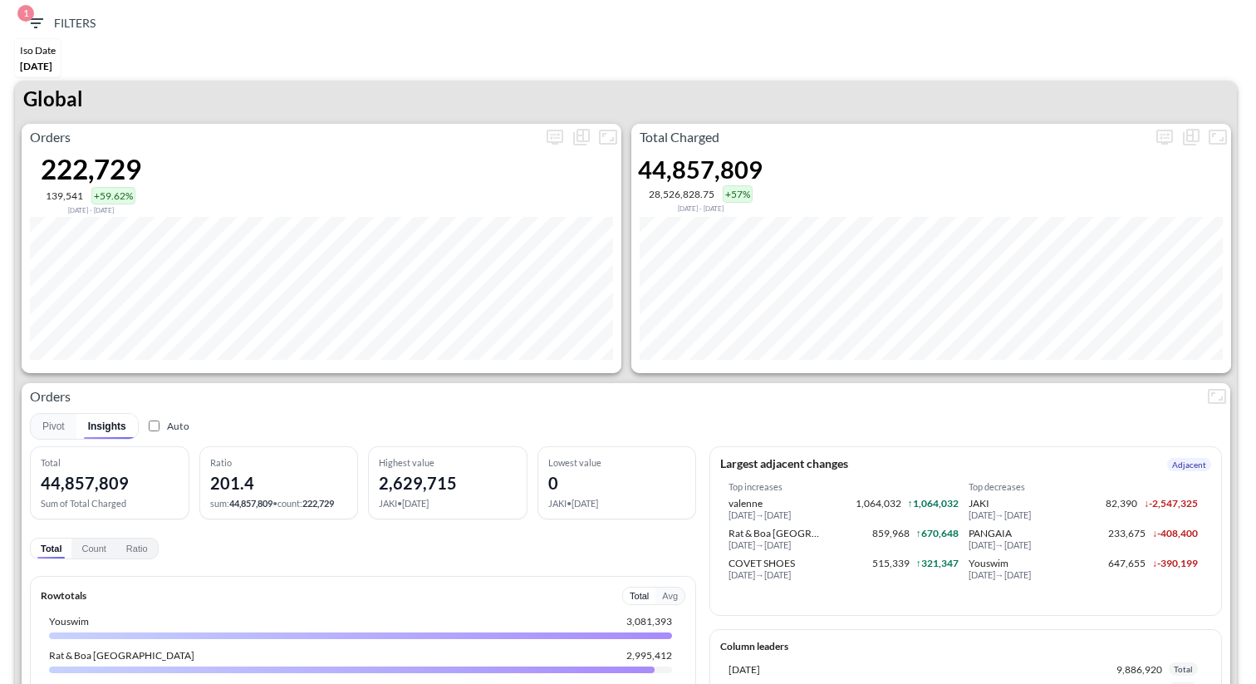
scroll to position [544, 0]
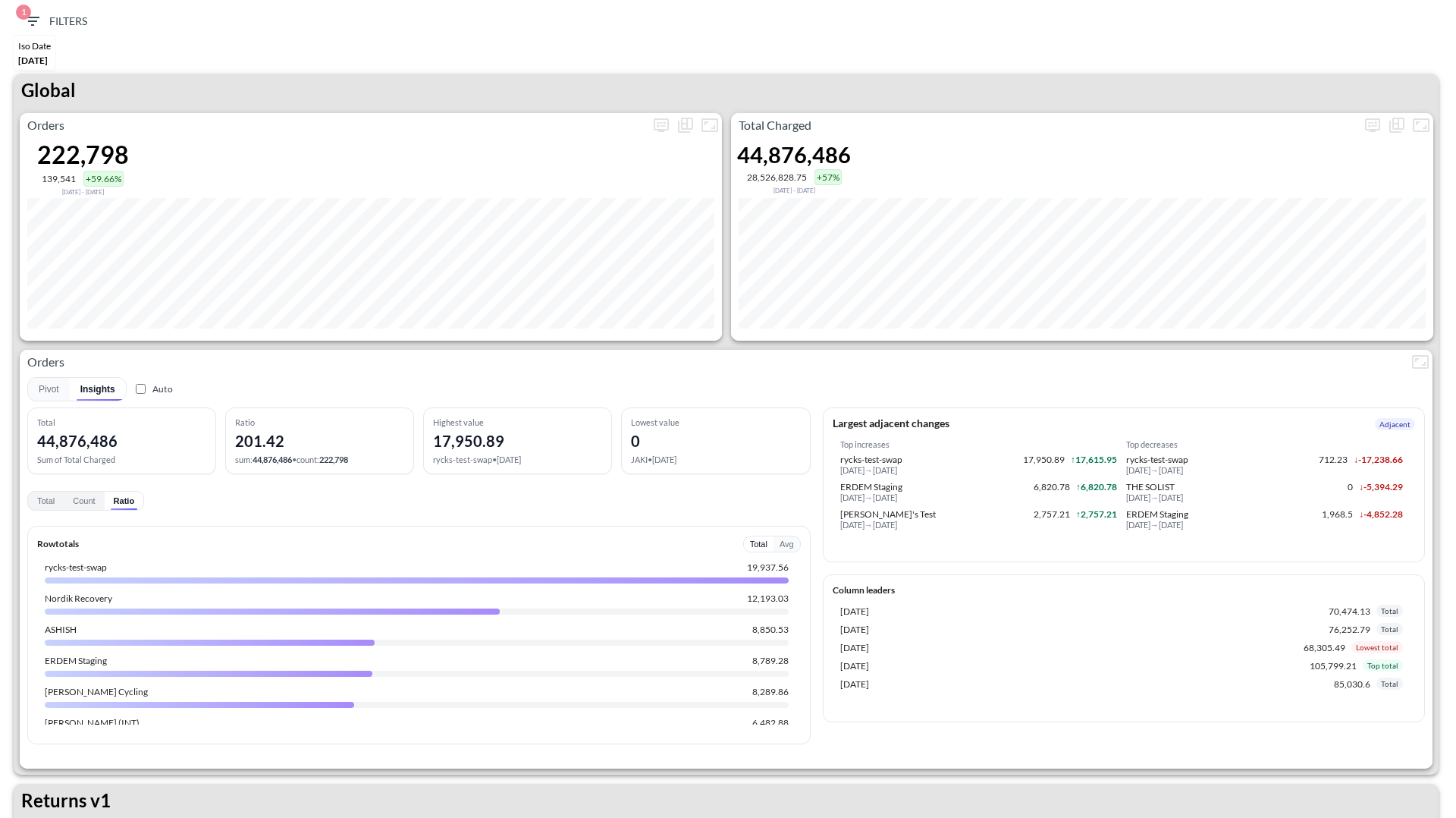
scroll to position [2154, 0]
